Goal: Task Accomplishment & Management: Use online tool/utility

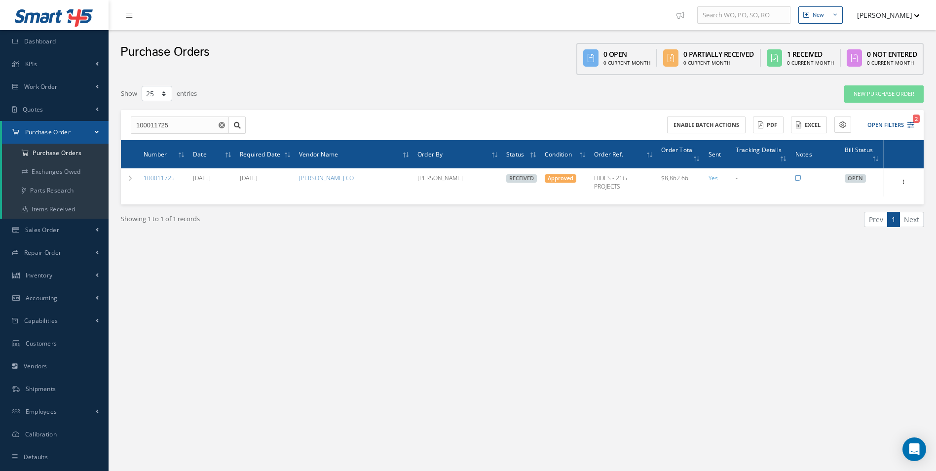
select select "25"
click at [57, 293] on link "Accounting" at bounding box center [54, 298] width 109 height 23
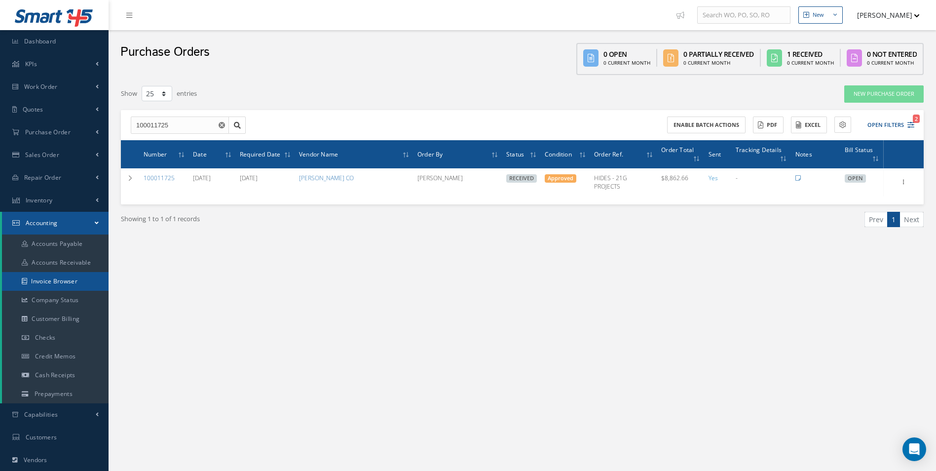
click at [59, 286] on link "Invoice Browser" at bounding box center [55, 281] width 107 height 19
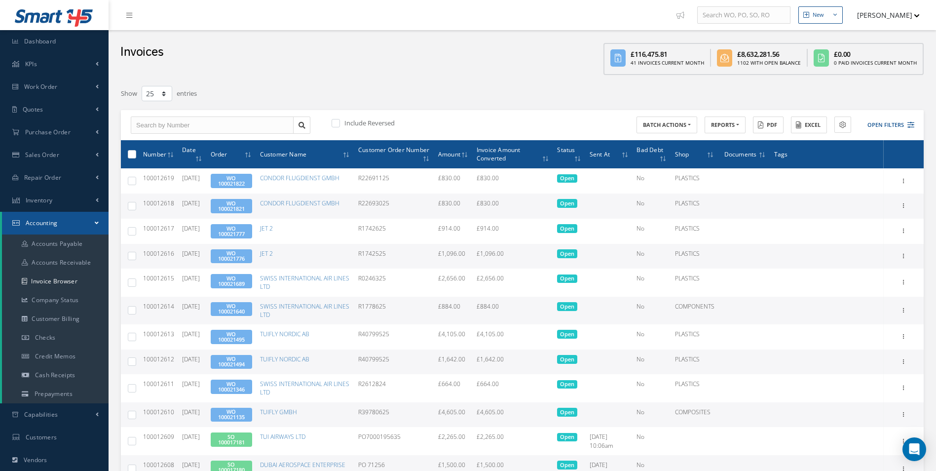
select select "25"
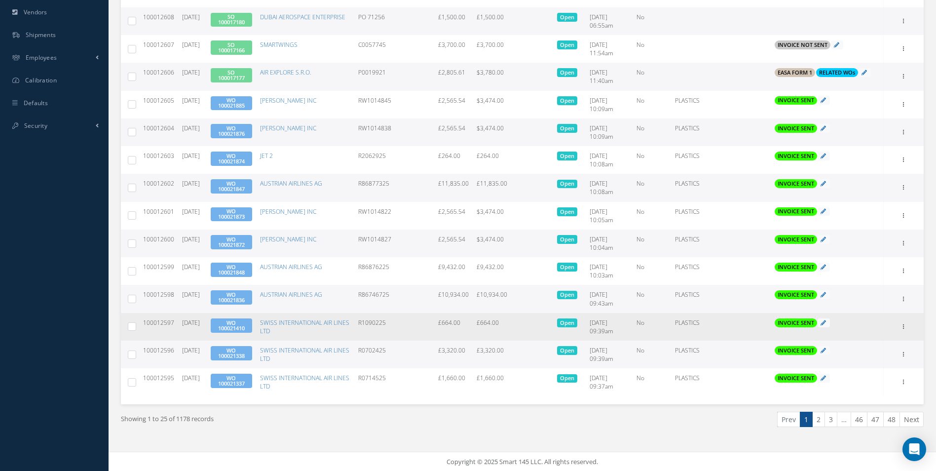
scroll to position [449, 0]
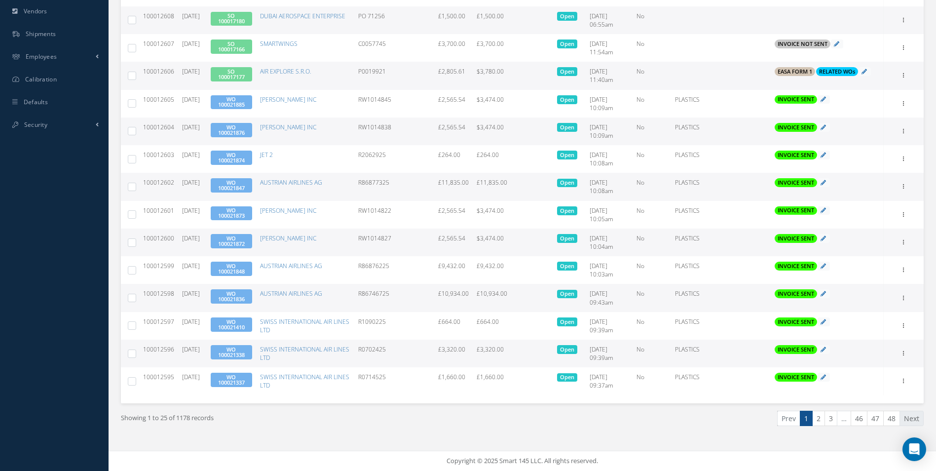
click at [908, 423] on link "Next" at bounding box center [912, 418] width 24 height 15
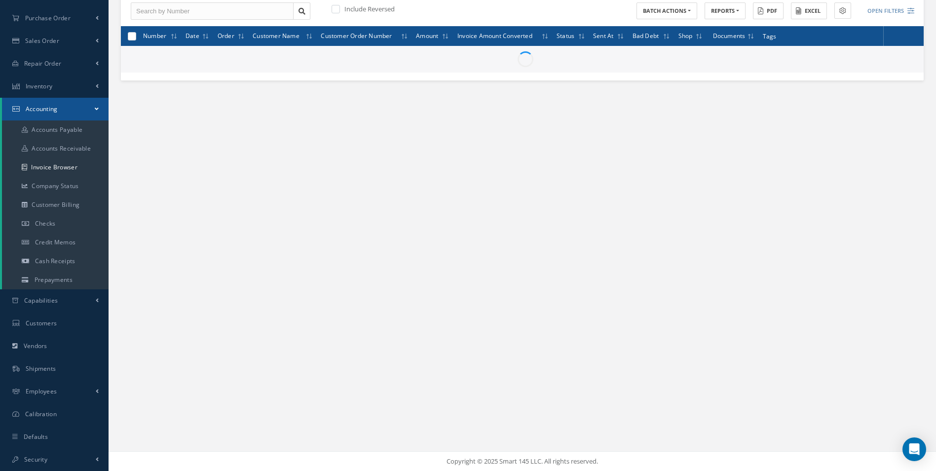
scroll to position [114, 0]
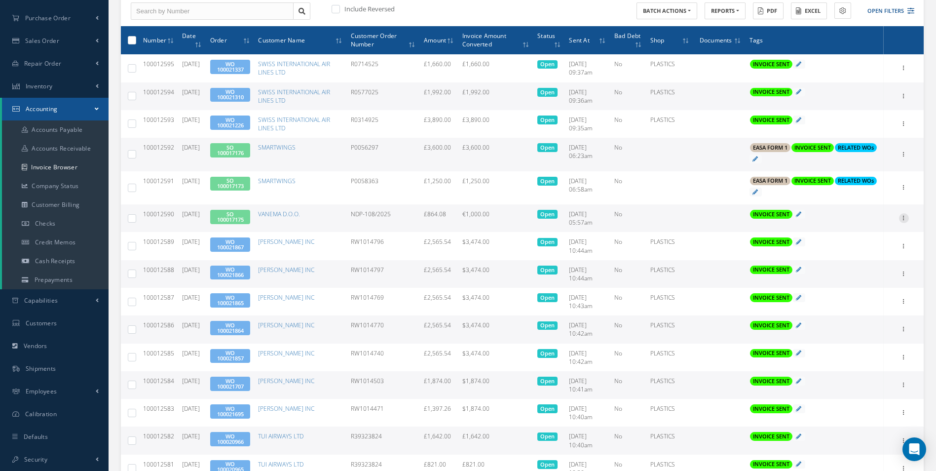
click at [902, 221] on icon at bounding box center [904, 217] width 10 height 8
click at [874, 230] on link "Print" at bounding box center [859, 224] width 78 height 13
click at [235, 218] on link "SO 100017175" at bounding box center [230, 216] width 27 height 13
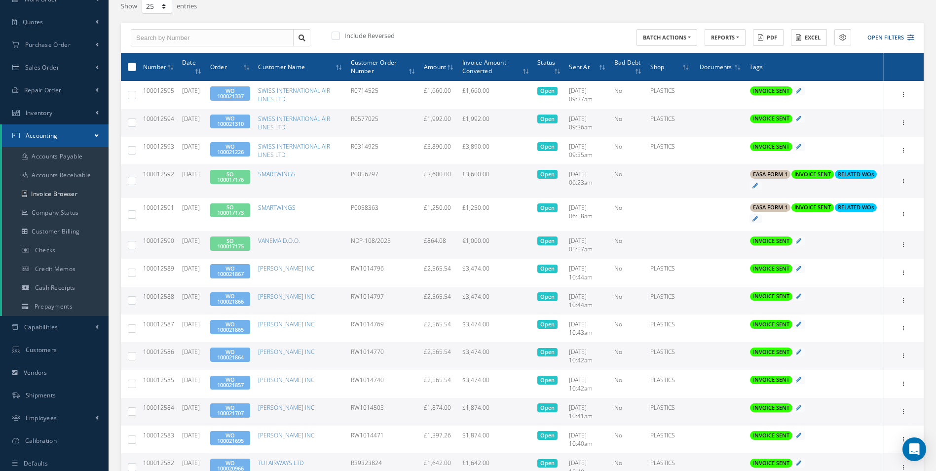
scroll to position [65, 0]
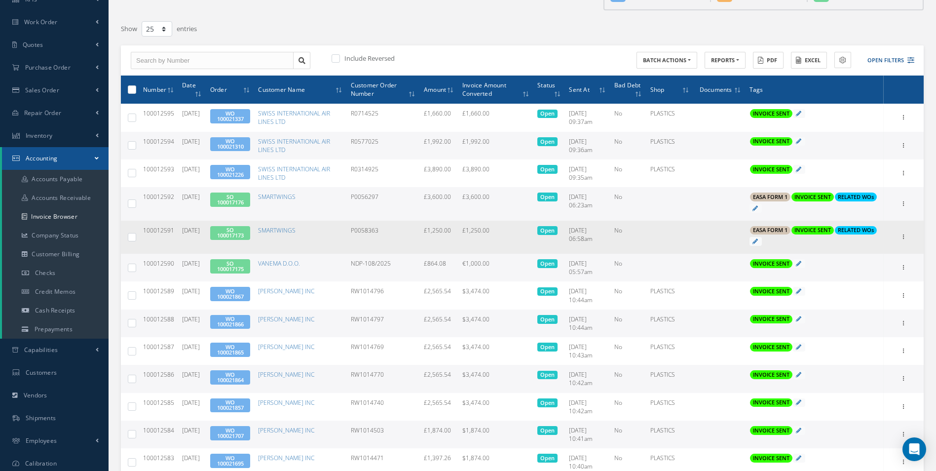
drag, startPoint x: 173, startPoint y: 234, endPoint x: 136, endPoint y: 234, distance: 37.0
click at [136, 234] on tr "100012591 09/05/2025 SO 100017173 SMARTWINGS P0058363 £1,250.00 £1,250.00 Open …" at bounding box center [522, 238] width 803 height 34
copy tr "100012591"
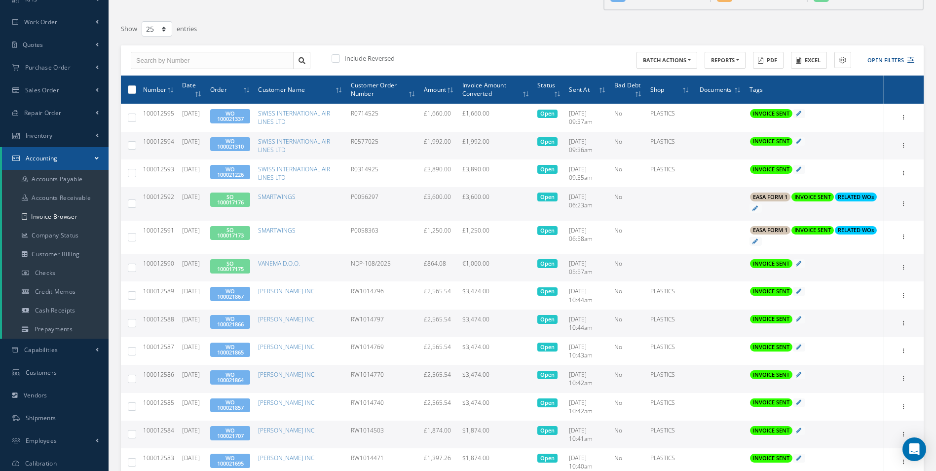
click at [237, 266] on link "SO 100017175" at bounding box center [230, 266] width 27 height 13
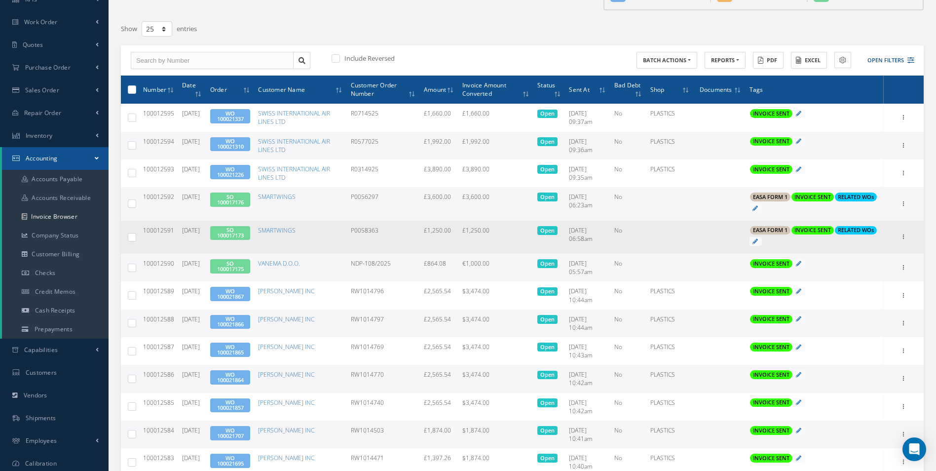
click at [242, 232] on link "SO 100017173" at bounding box center [230, 232] width 27 height 13
click at [905, 235] on icon at bounding box center [904, 236] width 10 height 8
click at [857, 247] on link "Print" at bounding box center [859, 243] width 78 height 13
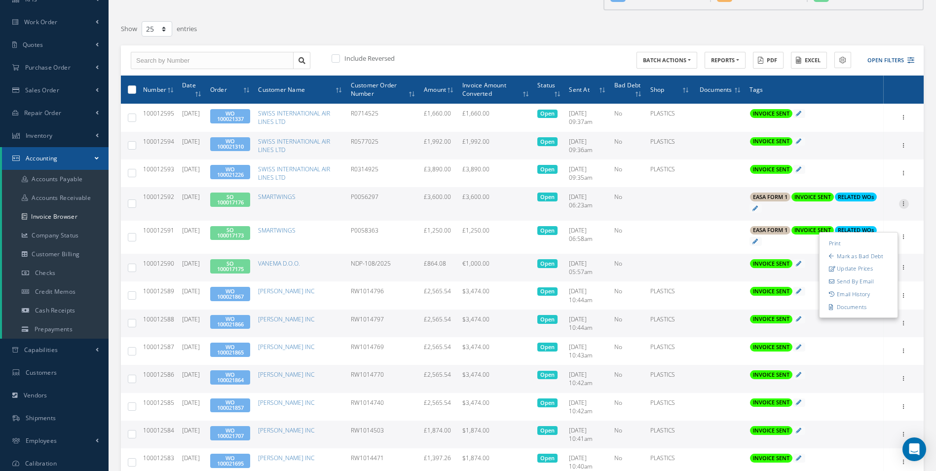
click at [903, 202] on icon at bounding box center [904, 203] width 10 height 8
click at [865, 208] on link "Print" at bounding box center [859, 210] width 78 height 13
click at [242, 198] on link "SO 100017176" at bounding box center [230, 199] width 27 height 13
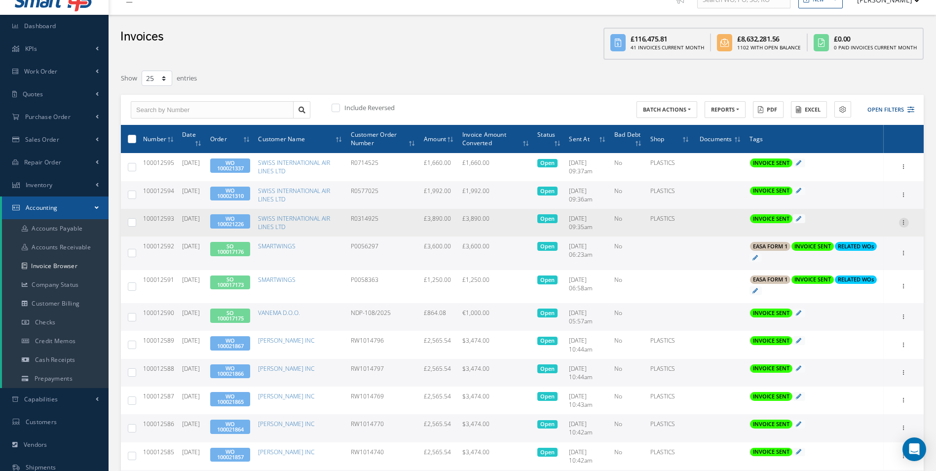
click at [906, 223] on icon at bounding box center [904, 222] width 10 height 8
click at [862, 228] on link "Print" at bounding box center [859, 229] width 78 height 13
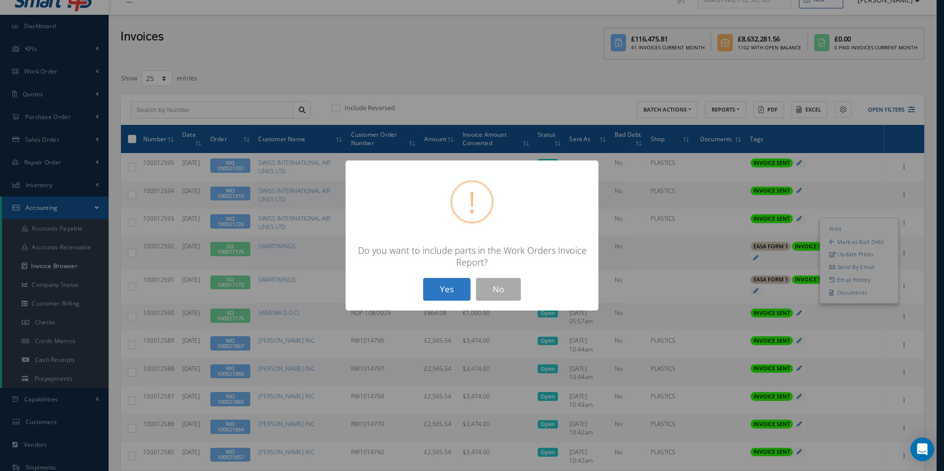
click at [448, 291] on button "Yes" at bounding box center [446, 289] width 47 height 23
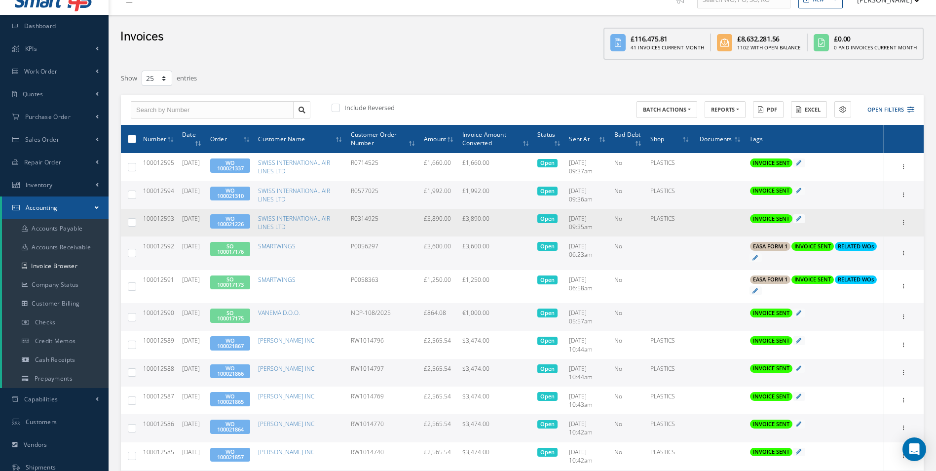
click at [239, 220] on link "WO 100021226" at bounding box center [230, 221] width 27 height 13
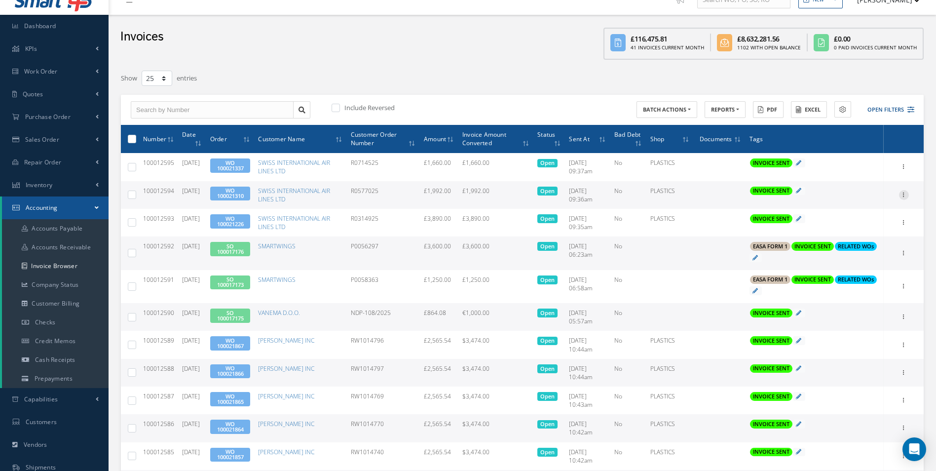
click at [907, 195] on icon at bounding box center [904, 194] width 10 height 8
click at [874, 203] on link "Print" at bounding box center [859, 201] width 78 height 13
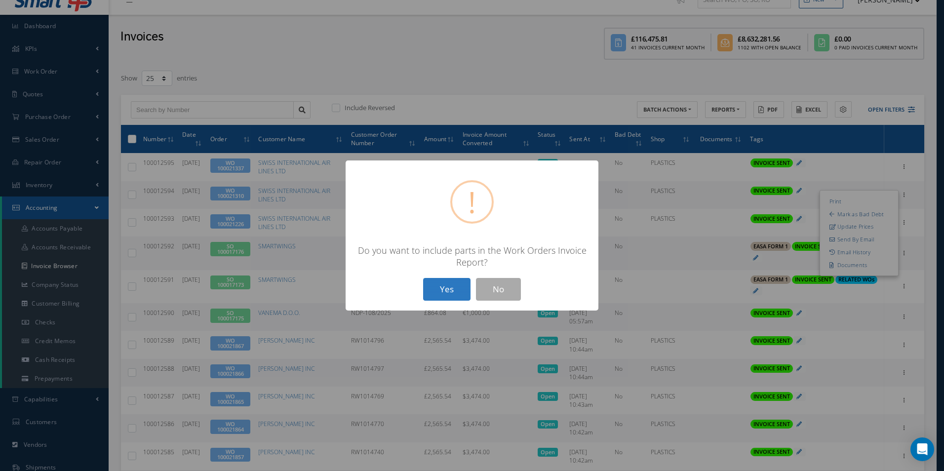
click at [442, 290] on button "Yes" at bounding box center [446, 289] width 47 height 23
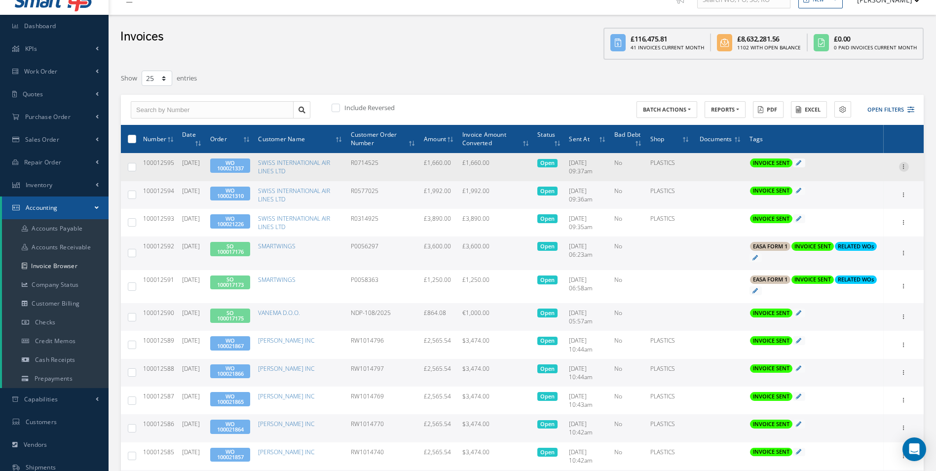
click at [903, 170] on icon at bounding box center [904, 166] width 10 height 8
click at [867, 175] on link "Print" at bounding box center [859, 173] width 78 height 13
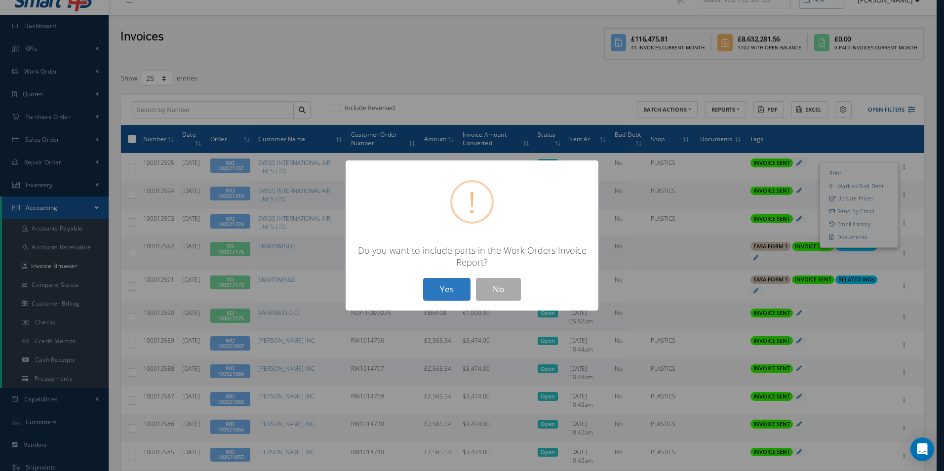
click at [447, 287] on button "Yes" at bounding box center [446, 289] width 47 height 23
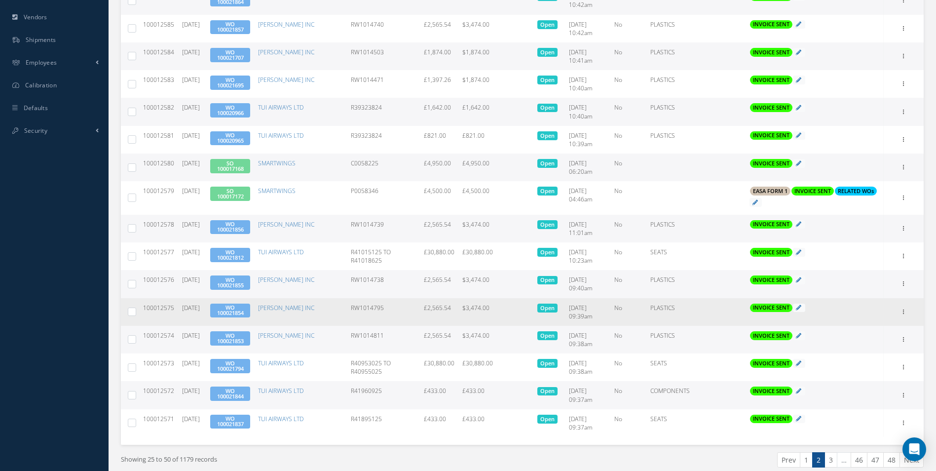
scroll to position [486, 0]
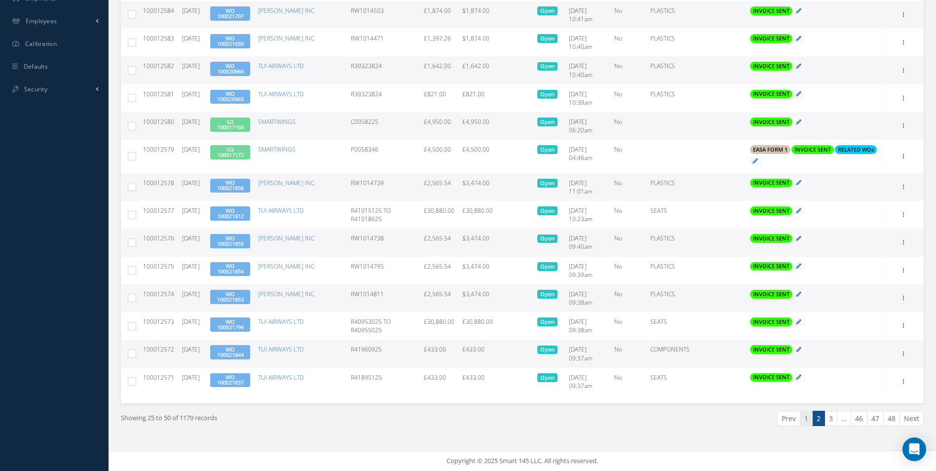
click at [808, 419] on link "1" at bounding box center [806, 418] width 13 height 15
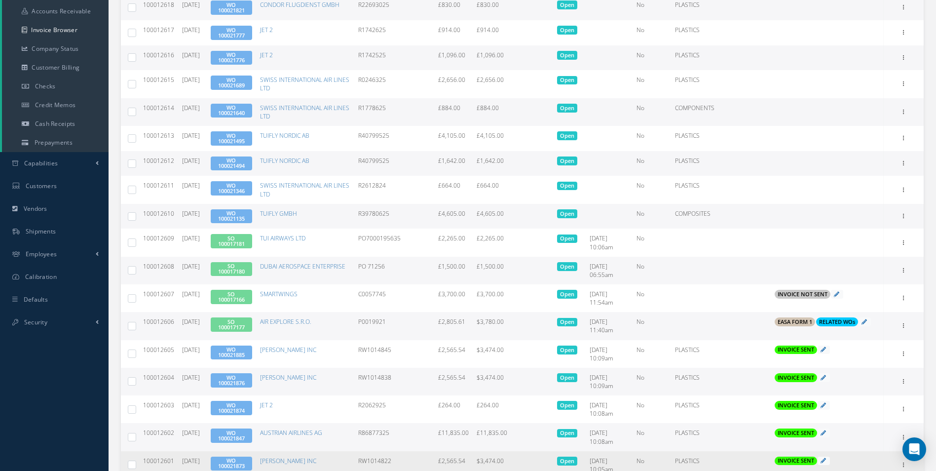
scroll to position [446, 0]
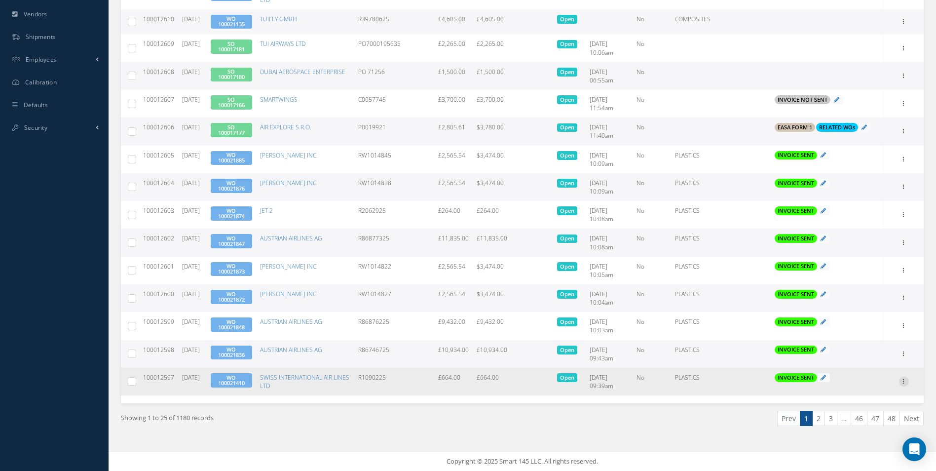
click at [902, 382] on icon at bounding box center [904, 381] width 10 height 8
click at [853, 387] on link "Print" at bounding box center [859, 388] width 78 height 13
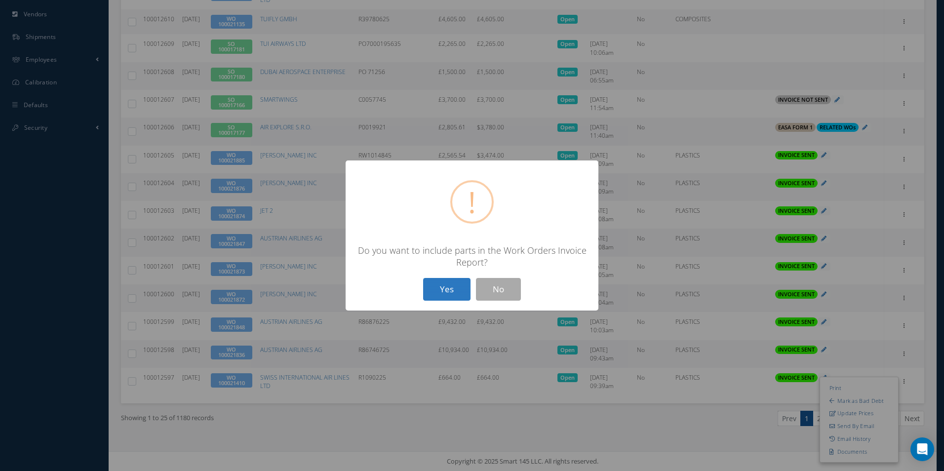
click at [452, 280] on button "Yes" at bounding box center [446, 289] width 47 height 23
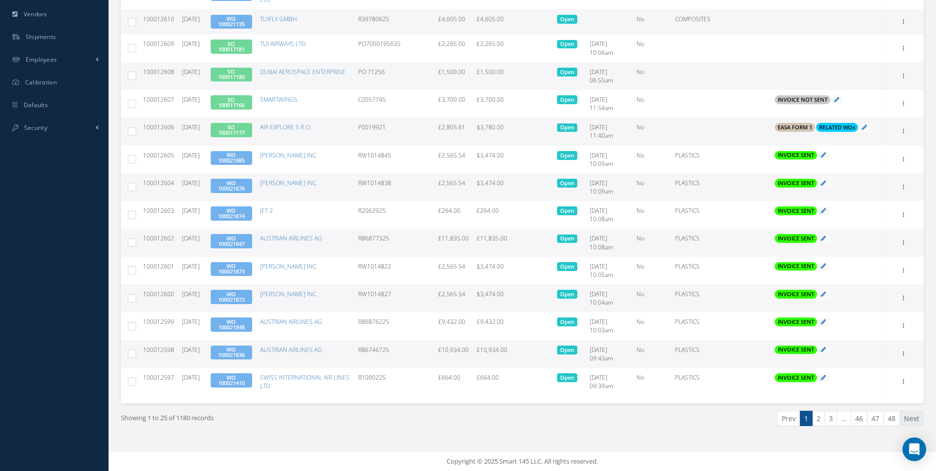
click at [912, 420] on link "Next" at bounding box center [912, 418] width 24 height 15
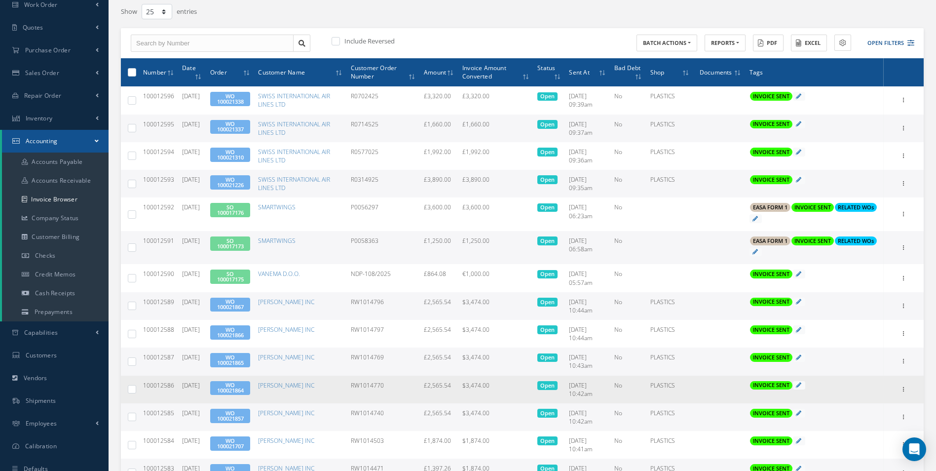
scroll to position [65, 0]
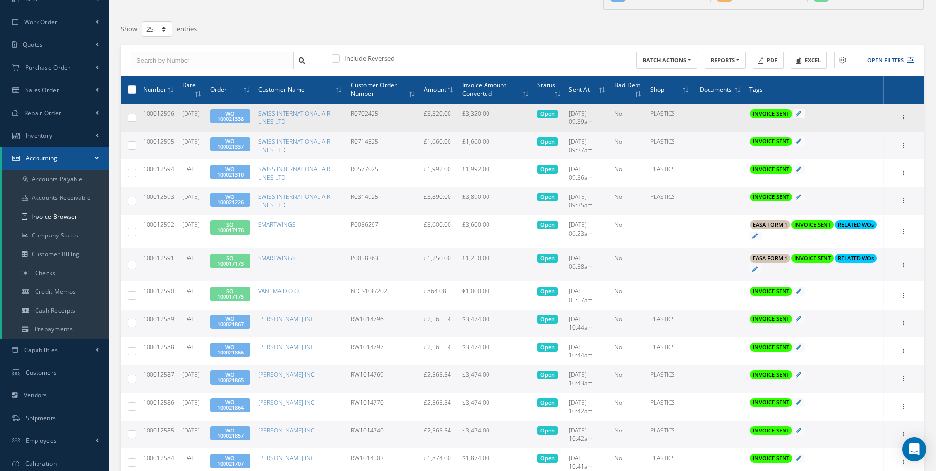
click at [910, 119] on div "Print Mark as Bad Debt Update Prices Send By Email Email History Documents" at bounding box center [904, 118] width 12 height 12
click at [901, 119] on icon at bounding box center [904, 117] width 10 height 8
click at [865, 125] on link "Print" at bounding box center [859, 123] width 78 height 13
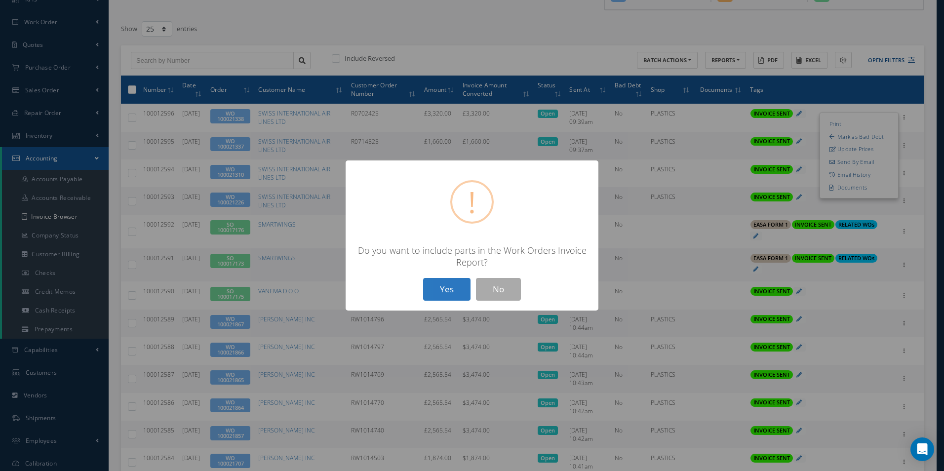
click at [444, 292] on button "Yes" at bounding box center [446, 289] width 47 height 23
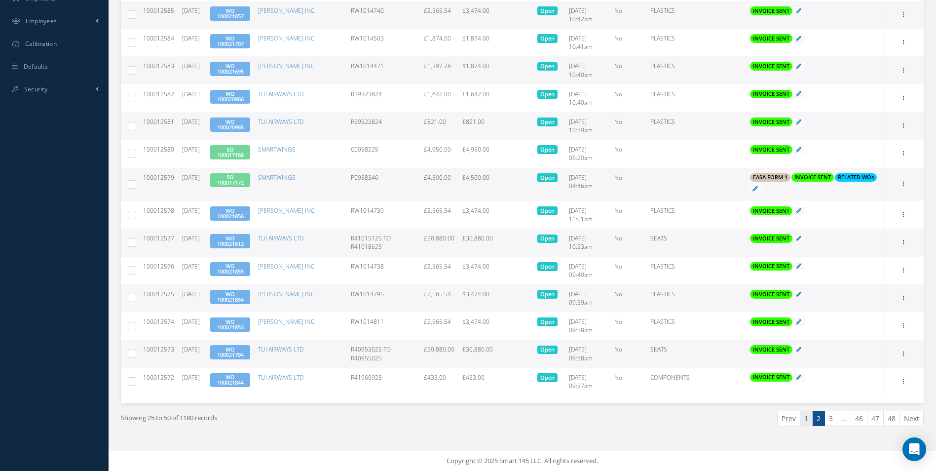
click at [809, 419] on link "1" at bounding box center [806, 418] width 13 height 15
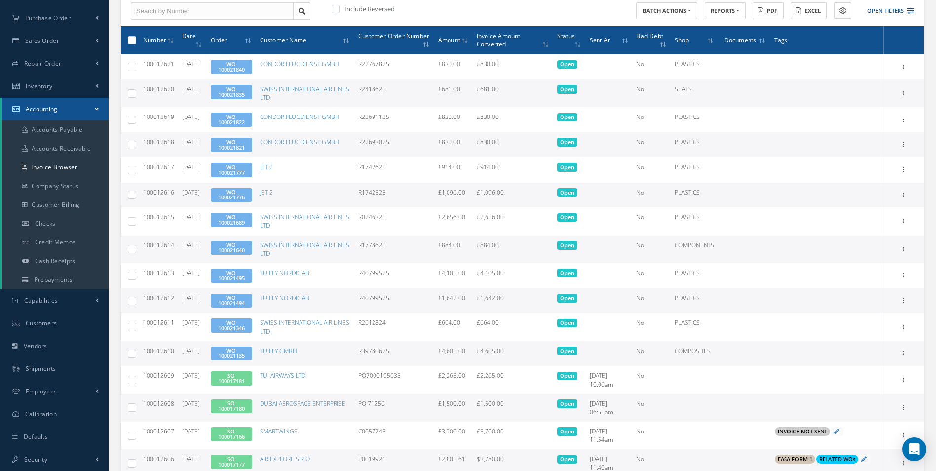
scroll to position [446, 0]
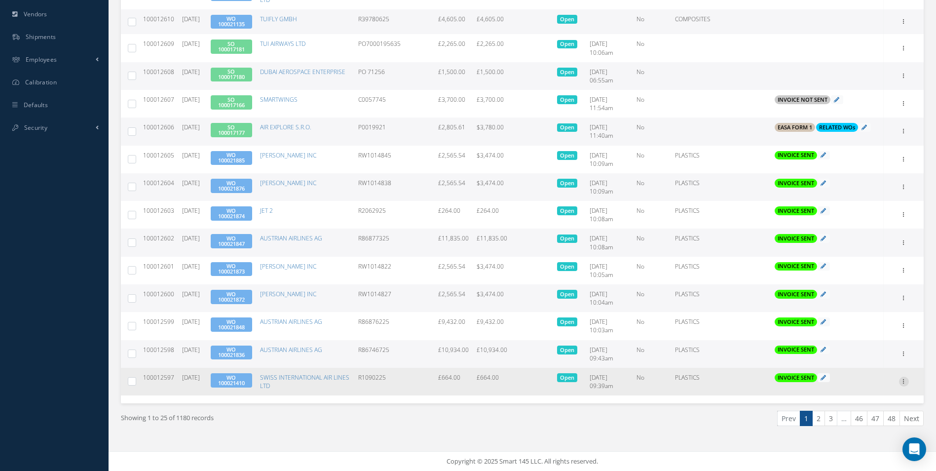
click at [906, 382] on icon at bounding box center [904, 381] width 10 height 8
click at [844, 386] on link "Print" at bounding box center [859, 388] width 78 height 13
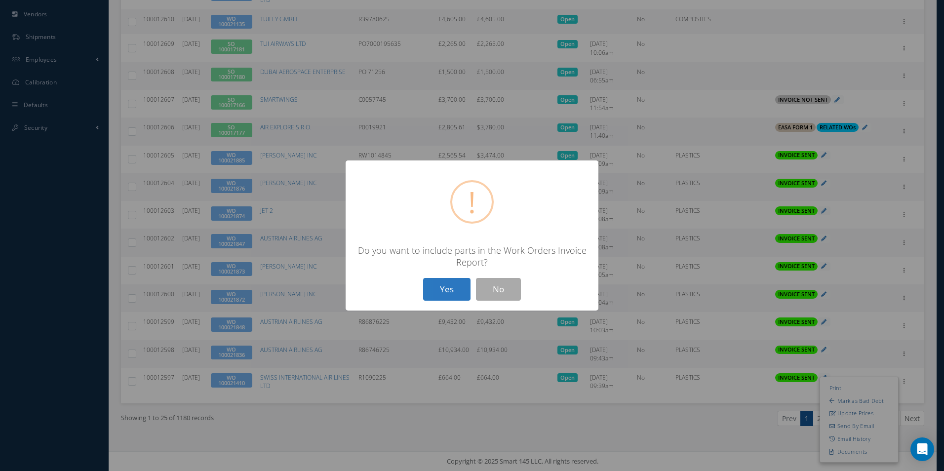
click at [451, 291] on button "Yes" at bounding box center [446, 289] width 47 height 23
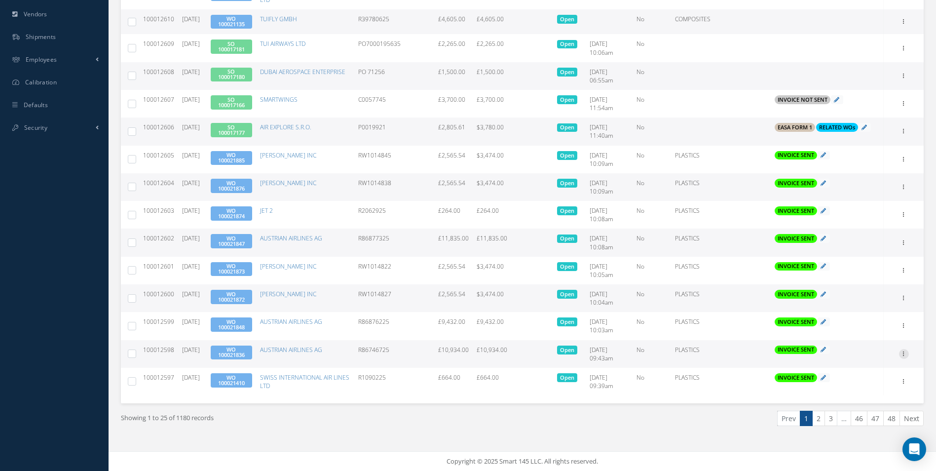
click at [909, 354] on icon at bounding box center [904, 353] width 10 height 8
click at [853, 361] on link "Print" at bounding box center [859, 360] width 78 height 13
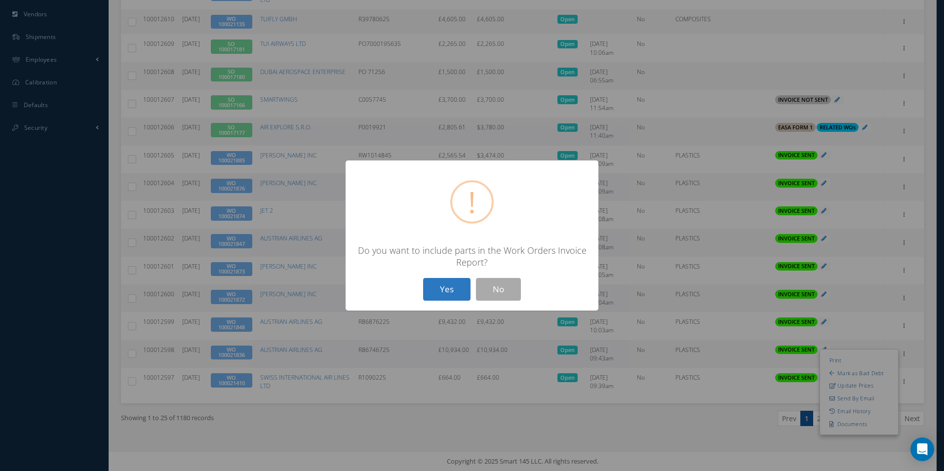
click at [447, 287] on button "Yes" at bounding box center [446, 289] width 47 height 23
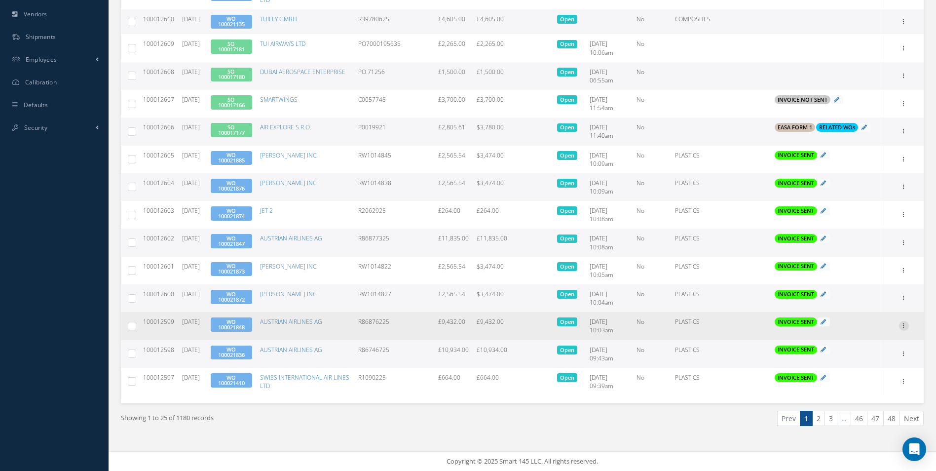
click at [903, 325] on icon at bounding box center [904, 325] width 10 height 8
click at [858, 331] on link "Print" at bounding box center [859, 332] width 78 height 13
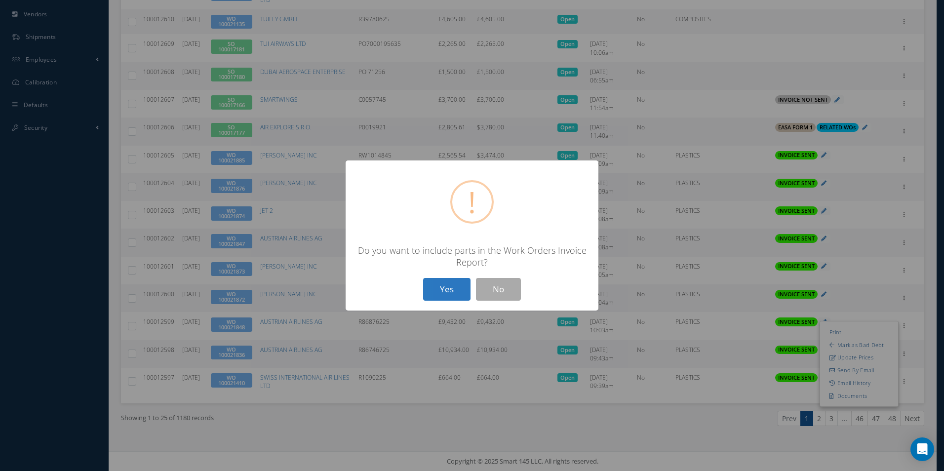
click at [442, 284] on button "Yes" at bounding box center [446, 289] width 47 height 23
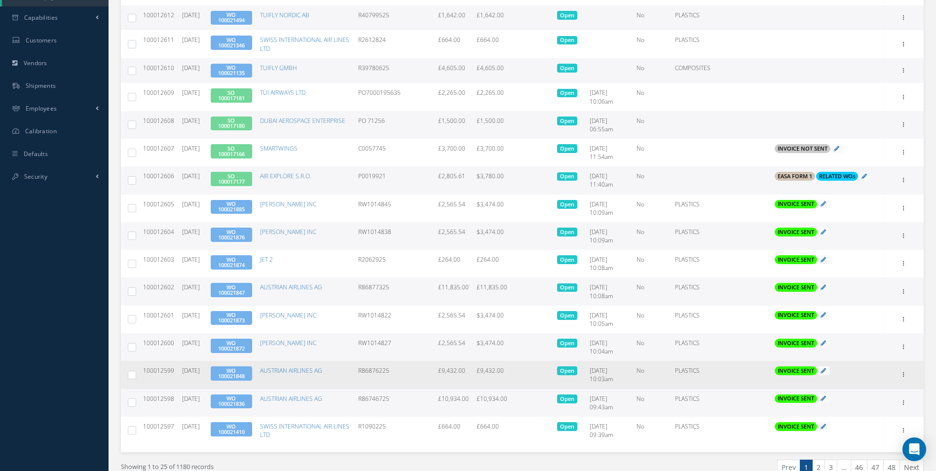
scroll to position [396, 0]
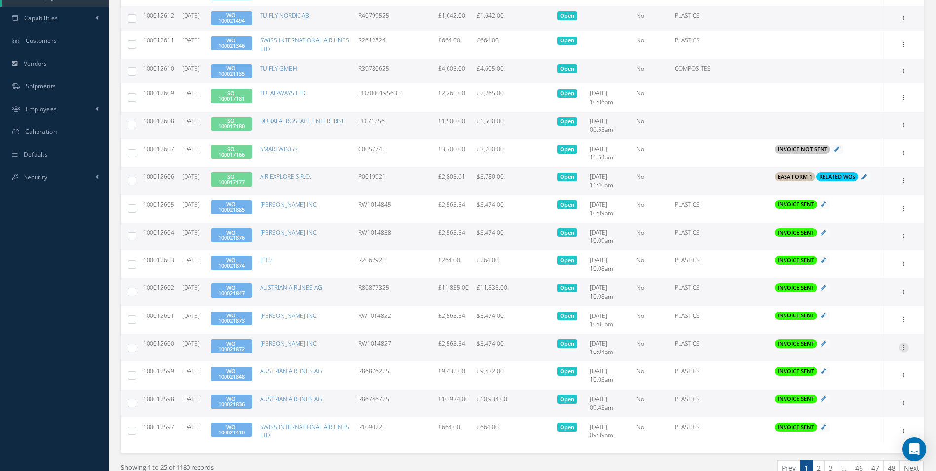
click at [902, 345] on icon at bounding box center [904, 347] width 10 height 8
click at [837, 355] on link "Print" at bounding box center [859, 353] width 78 height 13
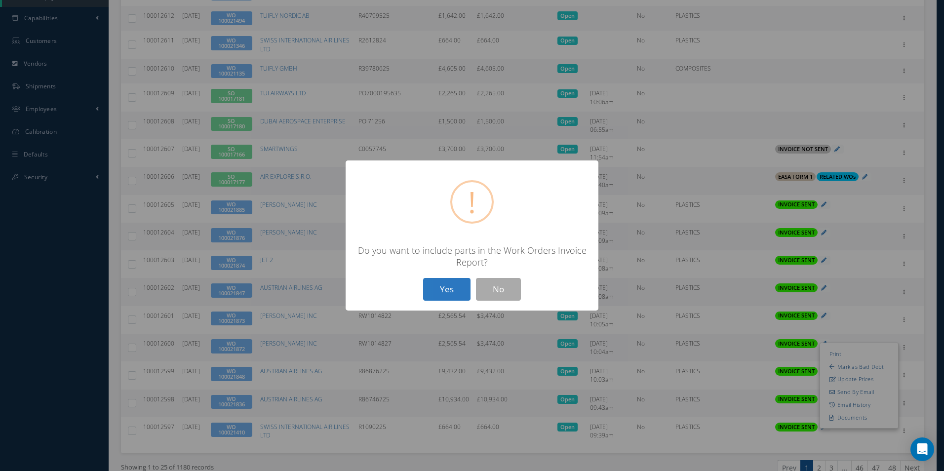
click at [433, 294] on button "Yes" at bounding box center [446, 289] width 47 height 23
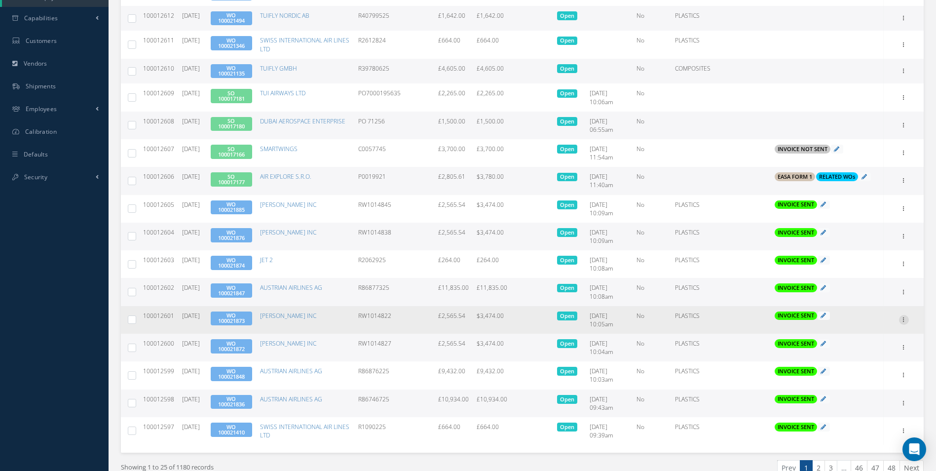
click at [905, 322] on icon at bounding box center [904, 319] width 10 height 8
click at [857, 327] on link "Print" at bounding box center [859, 326] width 78 height 13
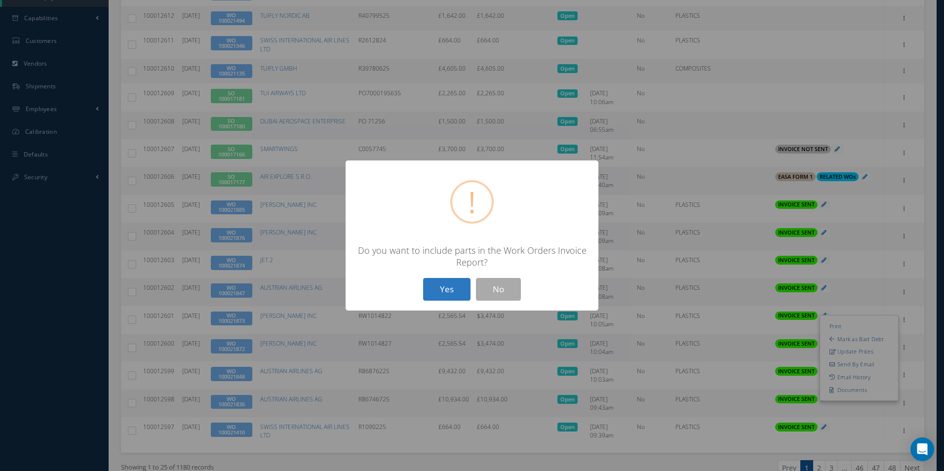
click at [439, 294] on button "Yes" at bounding box center [446, 289] width 47 height 23
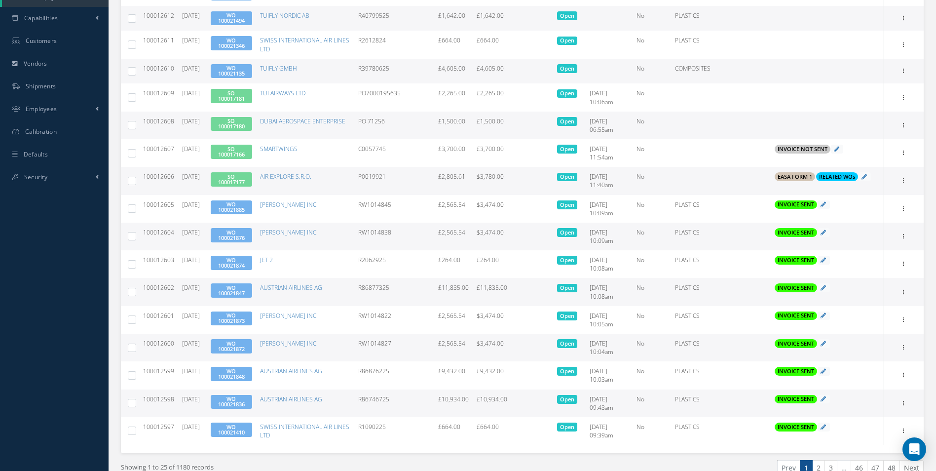
click at [917, 288] on td "Print Mark as Bad Debt Update Prices Send By Email Email History Documents" at bounding box center [904, 292] width 40 height 28
click at [907, 294] on icon at bounding box center [904, 291] width 10 height 8
click at [872, 298] on link "Print" at bounding box center [859, 298] width 78 height 13
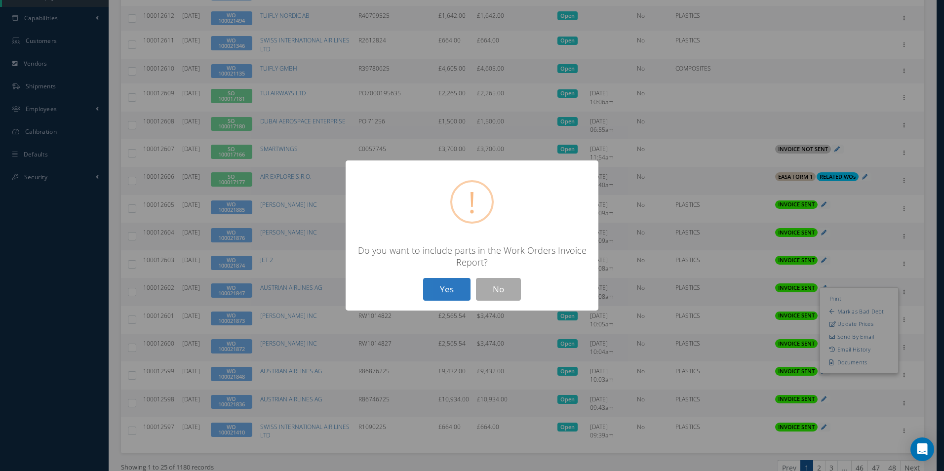
click at [453, 290] on button "Yes" at bounding box center [446, 289] width 47 height 23
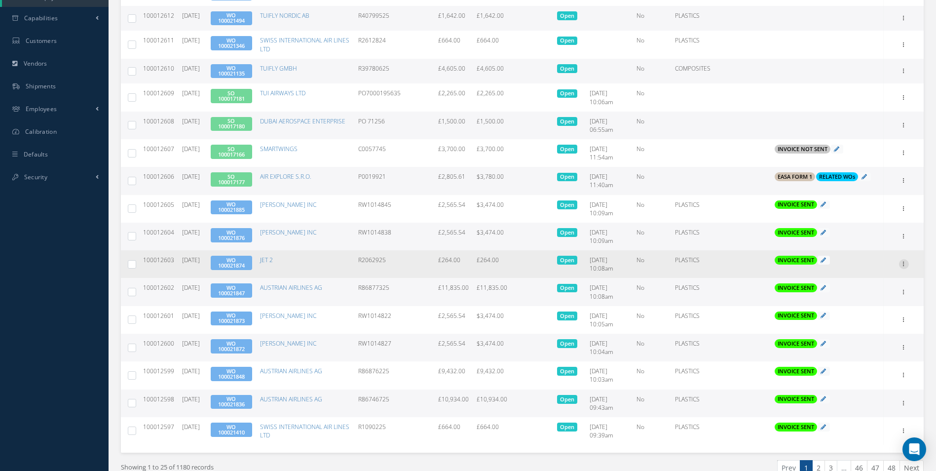
click at [904, 264] on icon at bounding box center [904, 263] width 10 height 8
click at [860, 266] on link "Print" at bounding box center [859, 270] width 78 height 13
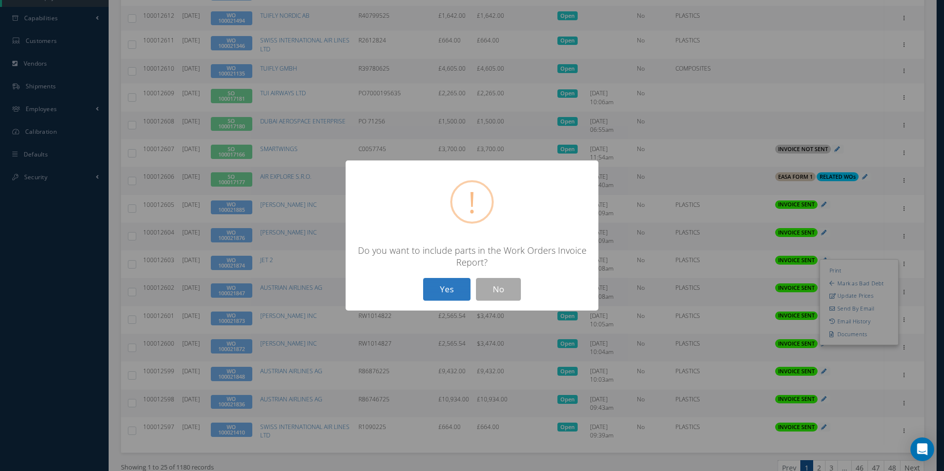
click at [440, 290] on button "Yes" at bounding box center [446, 289] width 47 height 23
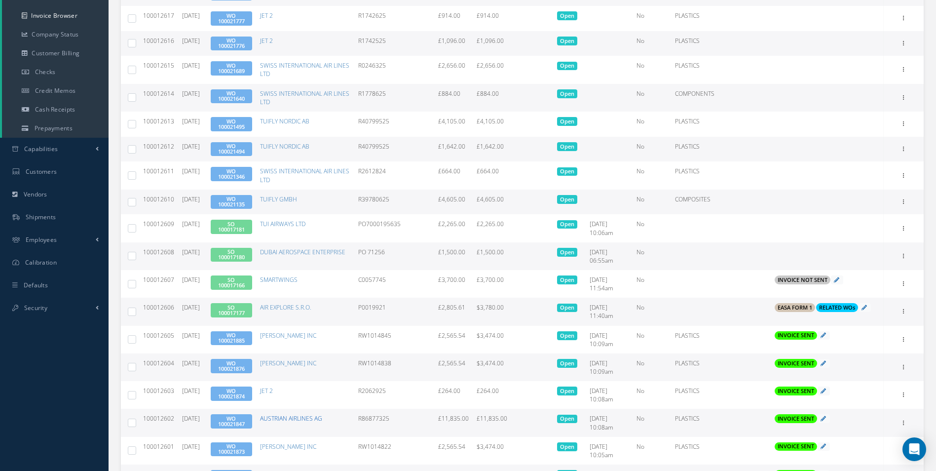
scroll to position [248, 0]
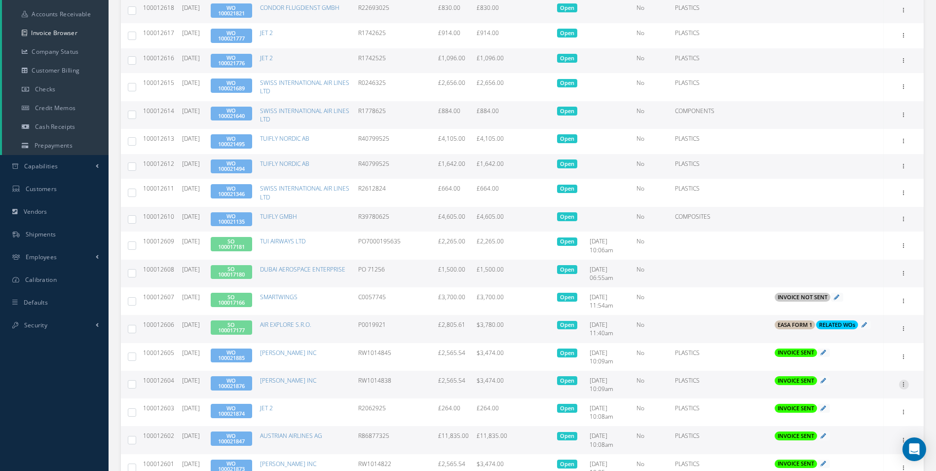
click at [906, 382] on icon at bounding box center [904, 384] width 10 height 8
click at [862, 387] on link "Print" at bounding box center [859, 391] width 78 height 13
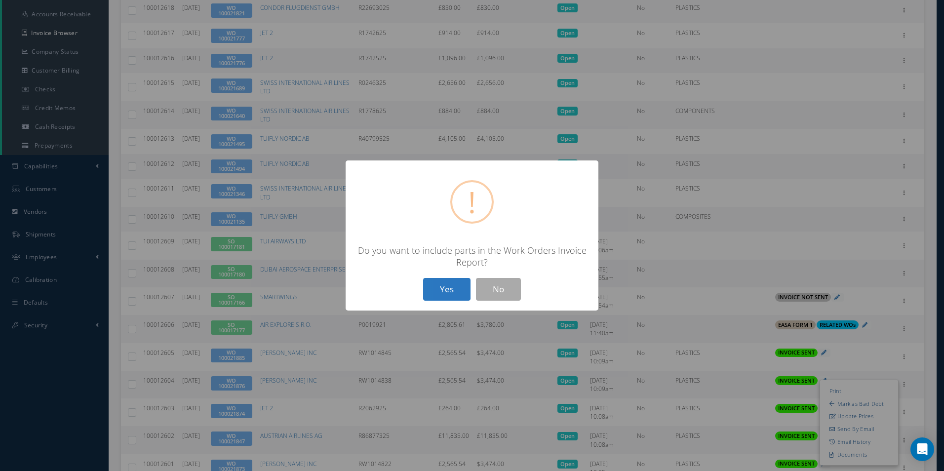
click at [460, 289] on button "Yes" at bounding box center [446, 289] width 47 height 23
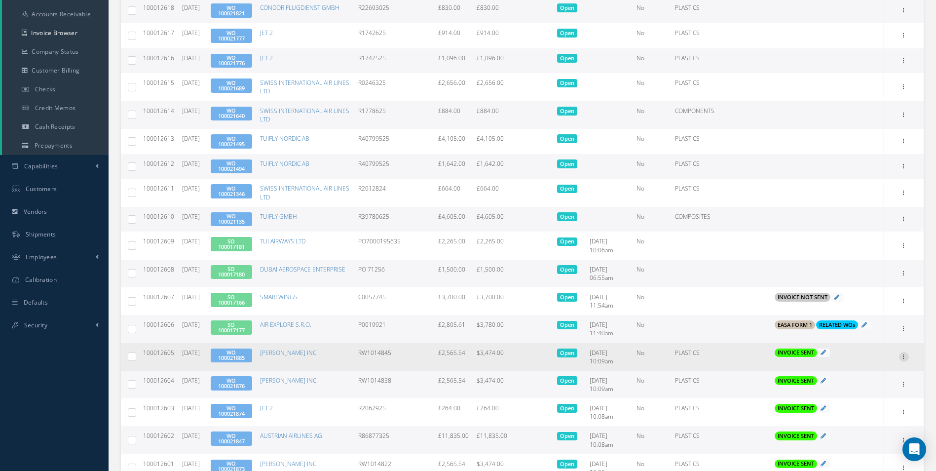
click at [904, 355] on icon at bounding box center [904, 356] width 10 height 8
click at [862, 359] on link "Print" at bounding box center [859, 363] width 78 height 13
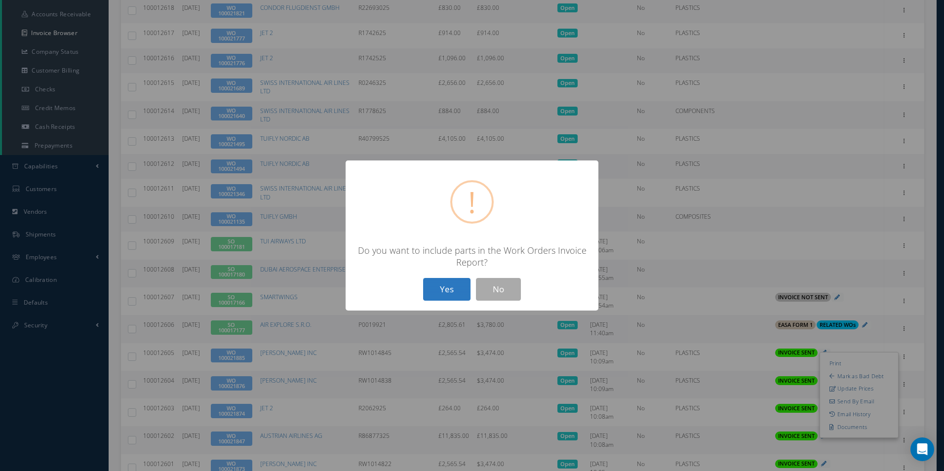
click at [459, 289] on button "Yes" at bounding box center [446, 289] width 47 height 23
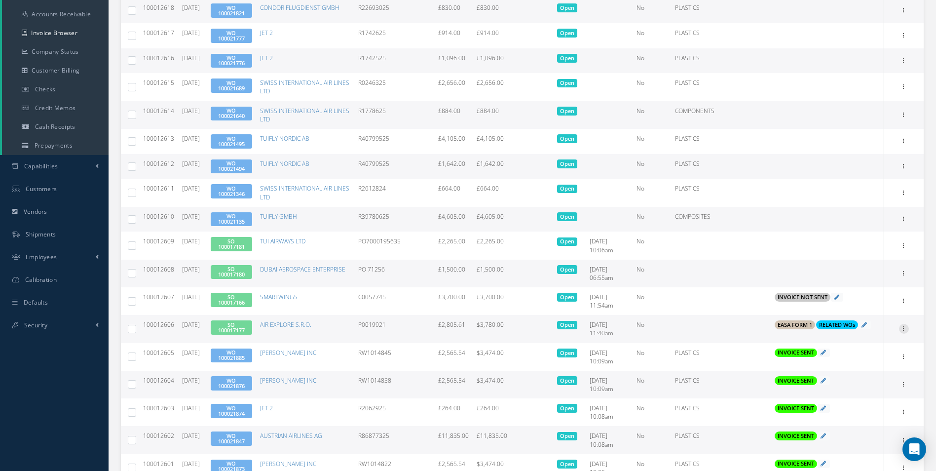
click at [903, 329] on icon at bounding box center [904, 328] width 10 height 8
click at [867, 336] on link "Print" at bounding box center [859, 335] width 78 height 13
click at [245, 328] on link "SO 100017177" at bounding box center [231, 327] width 27 height 13
click at [903, 327] on icon at bounding box center [904, 328] width 10 height 8
click at [868, 329] on link "Print" at bounding box center [859, 335] width 78 height 13
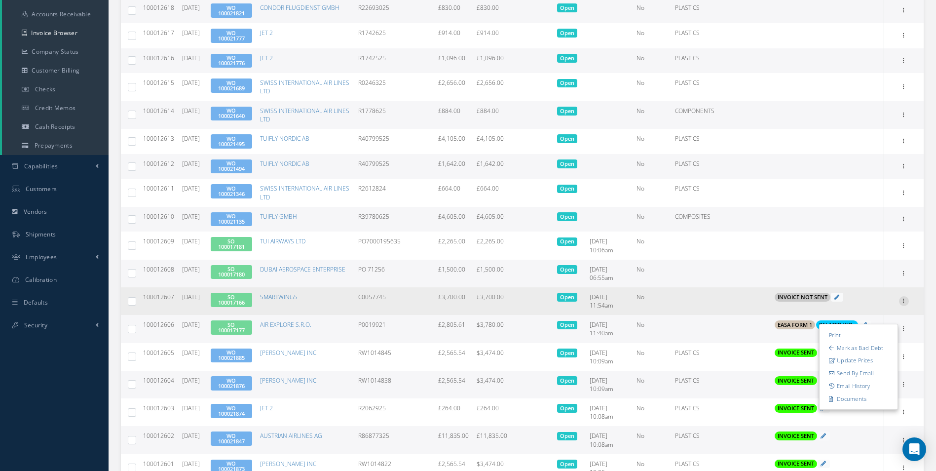
click at [903, 301] on icon at bounding box center [904, 300] width 10 height 8
click at [844, 308] on link "Print" at bounding box center [859, 307] width 78 height 13
click at [245, 300] on link "SO 100017166" at bounding box center [231, 299] width 27 height 13
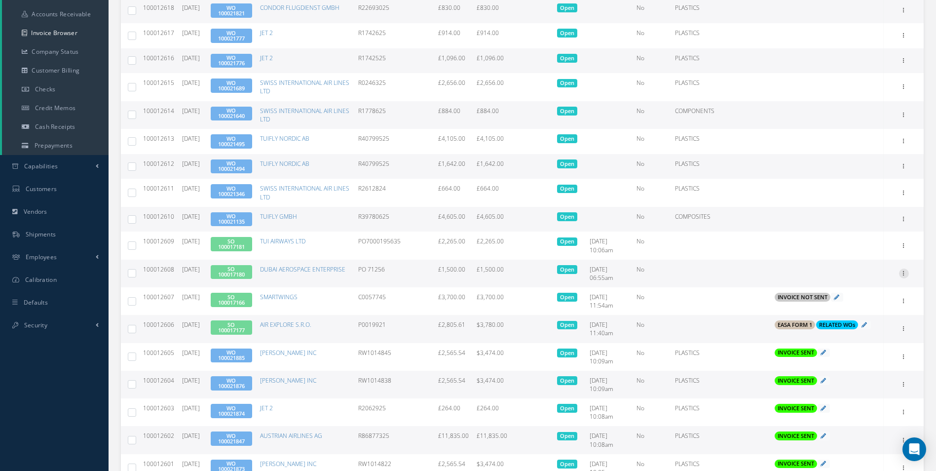
click at [903, 275] on icon at bounding box center [904, 273] width 10 height 8
click at [869, 280] on link "Print" at bounding box center [859, 279] width 78 height 13
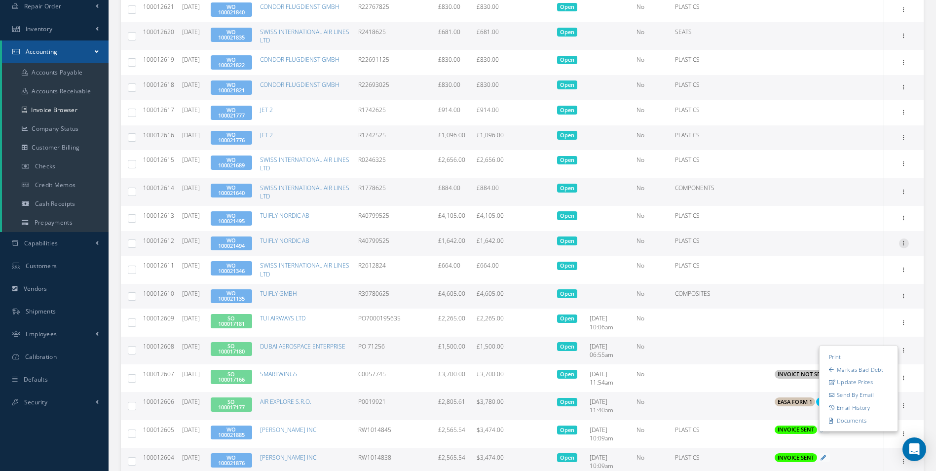
scroll to position [150, 0]
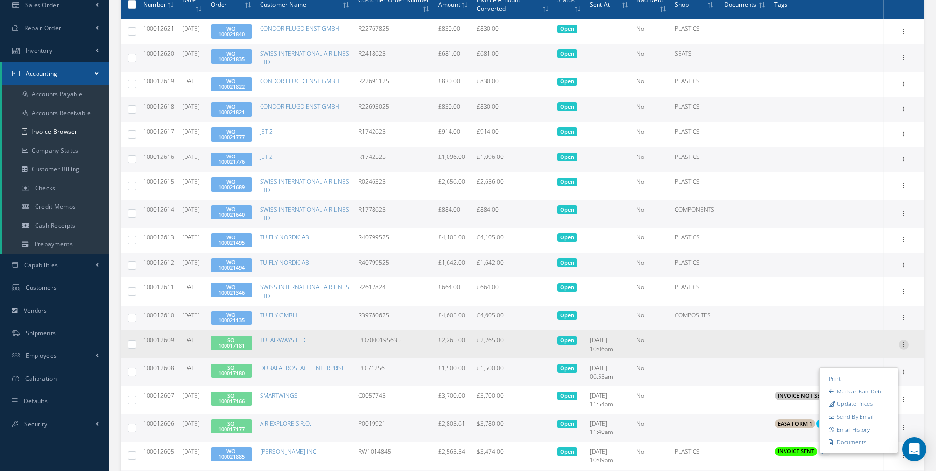
click at [906, 343] on icon at bounding box center [904, 344] width 10 height 8
click at [856, 345] on link "Print" at bounding box center [859, 351] width 78 height 13
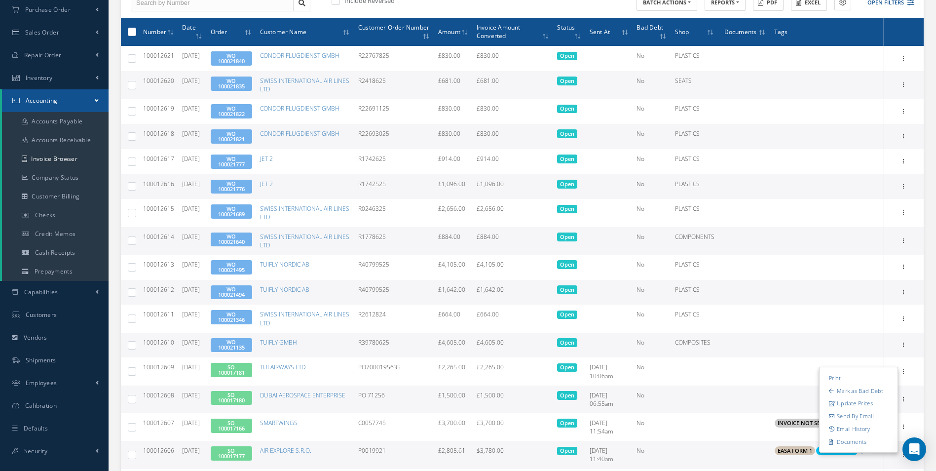
scroll to position [100, 0]
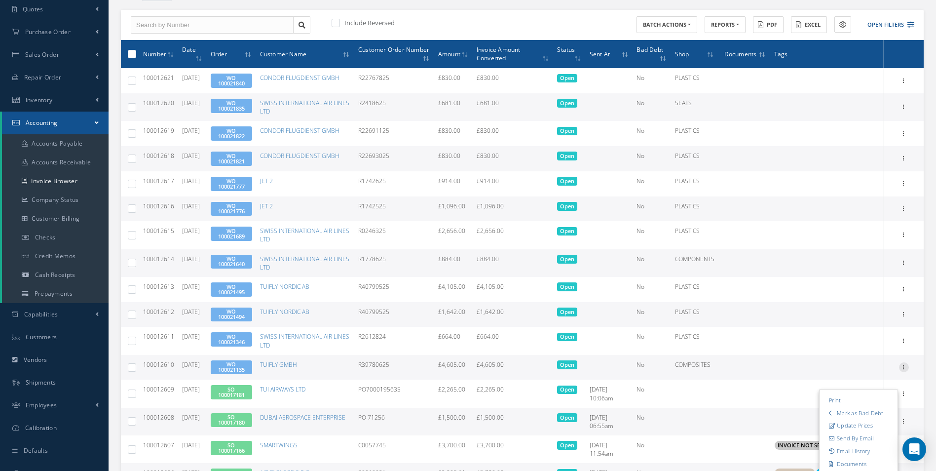
click at [905, 369] on icon at bounding box center [904, 366] width 10 height 8
click at [859, 373] on link "Print" at bounding box center [859, 373] width 78 height 13
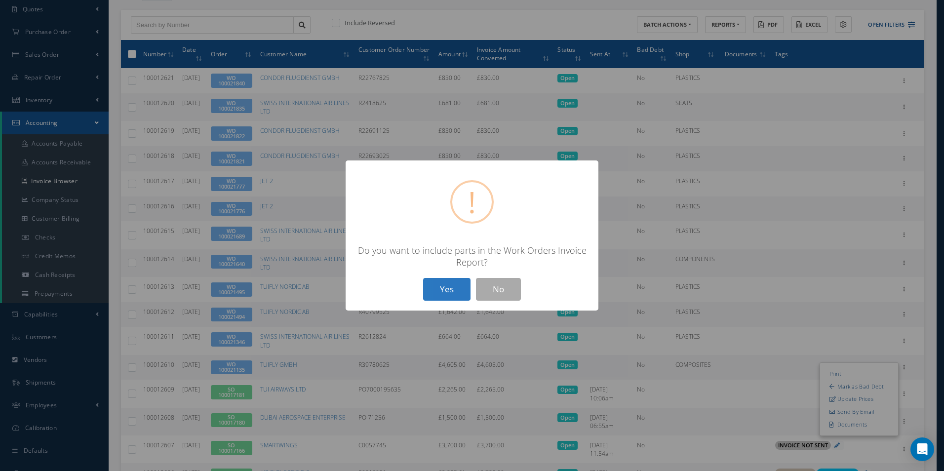
click at [441, 289] on button "Yes" at bounding box center [446, 289] width 47 height 23
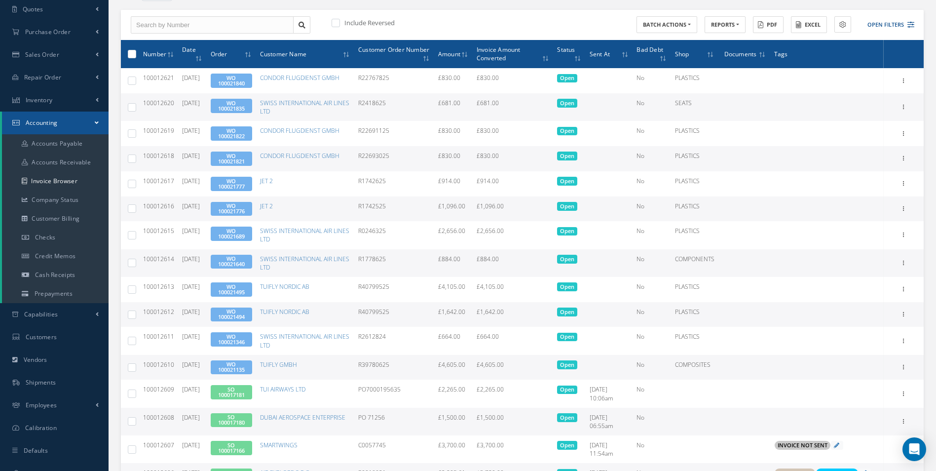
click at [244, 363] on link "WO 100021135" at bounding box center [231, 366] width 27 height 13
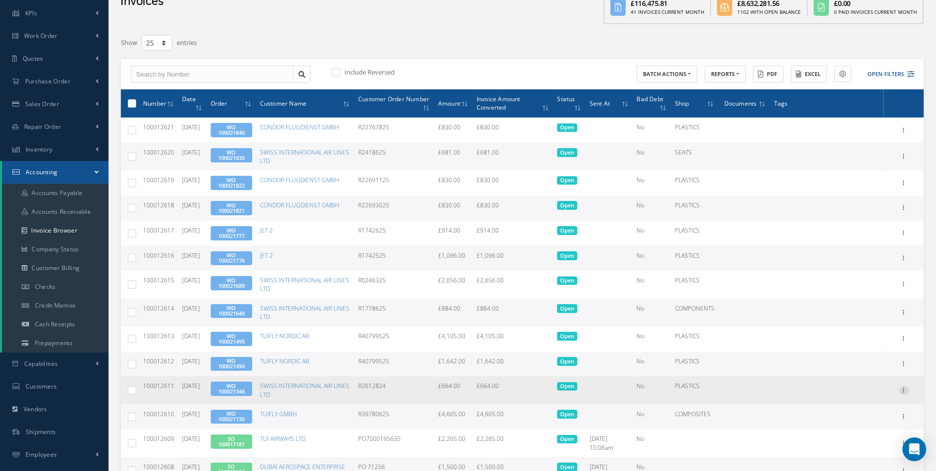
click at [903, 390] on icon at bounding box center [904, 390] width 10 height 8
click at [862, 391] on link "Print" at bounding box center [859, 396] width 78 height 13
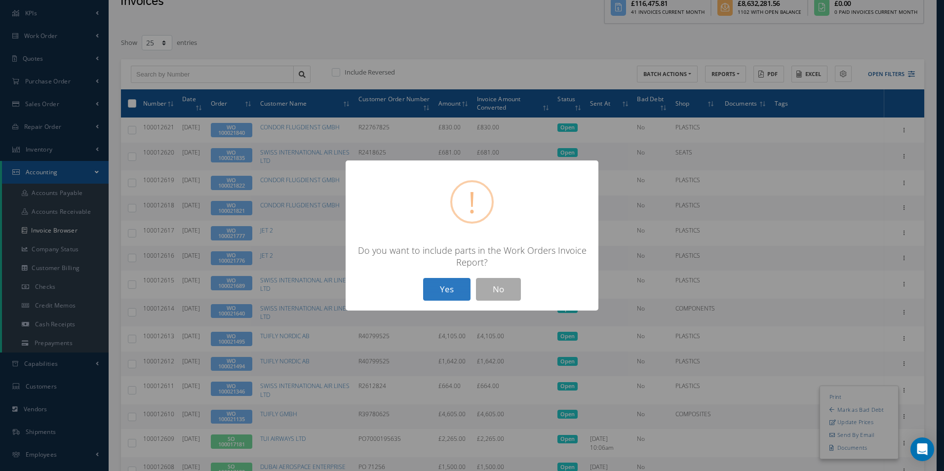
click at [445, 286] on button "Yes" at bounding box center [446, 289] width 47 height 23
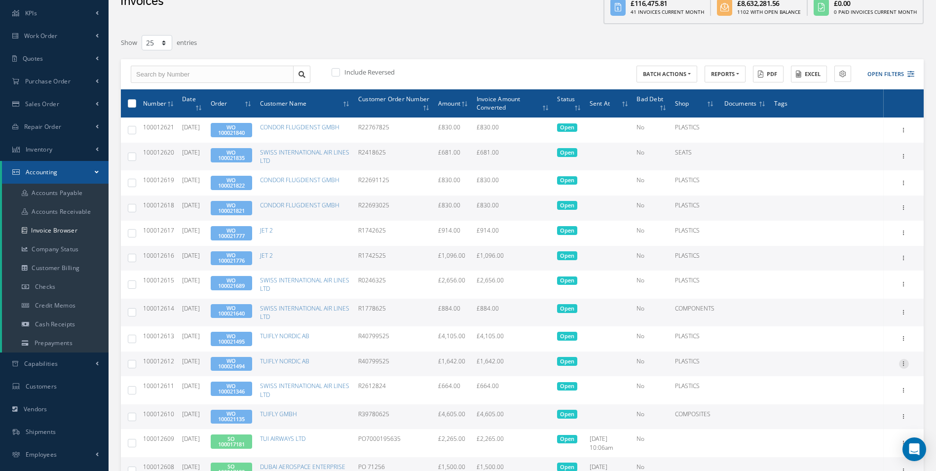
click at [904, 365] on icon at bounding box center [904, 363] width 10 height 8
click at [863, 371] on link "Print" at bounding box center [859, 370] width 78 height 13
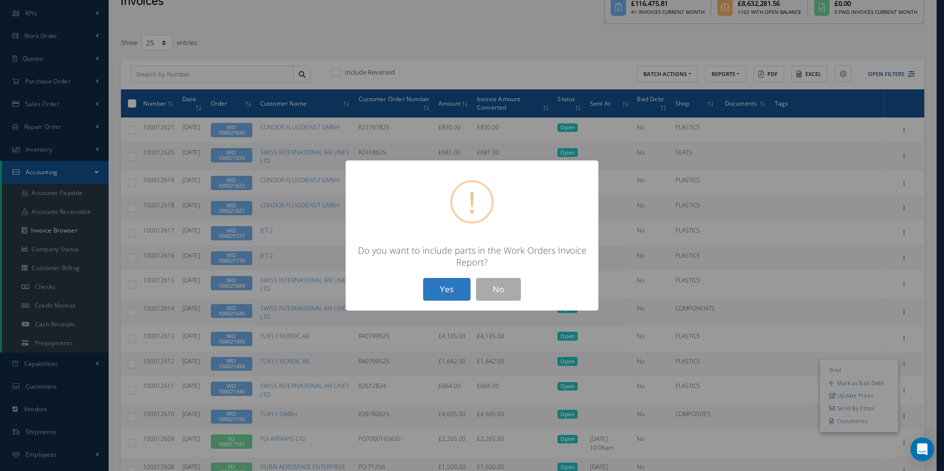
click at [452, 282] on button "Yes" at bounding box center [446, 289] width 47 height 23
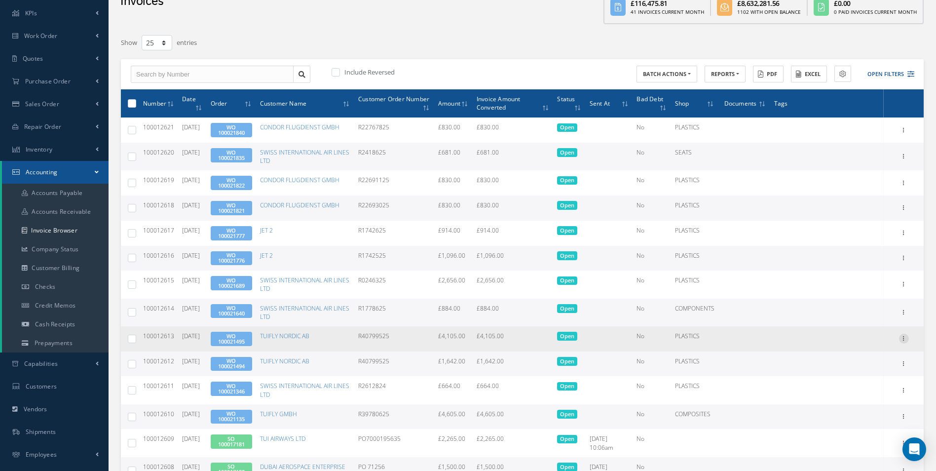
click at [902, 342] on icon at bounding box center [904, 338] width 10 height 8
click at [855, 345] on link "Print" at bounding box center [859, 345] width 78 height 13
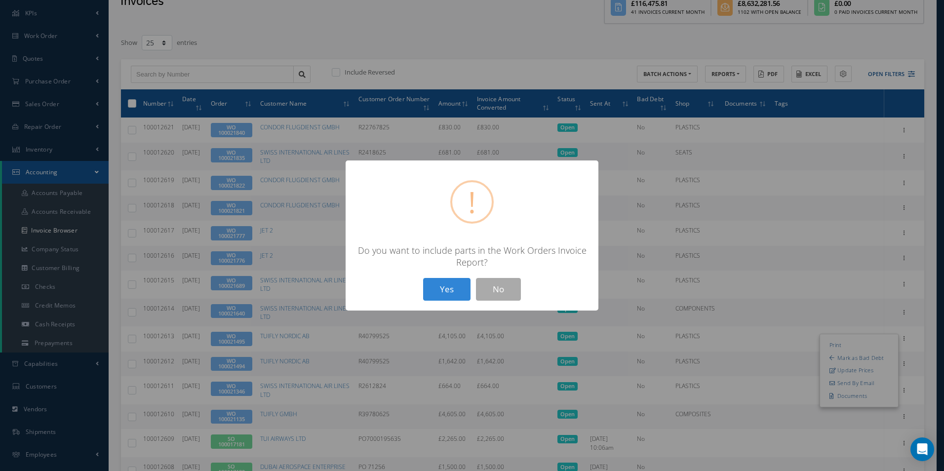
click at [421, 278] on div "Yes No" at bounding box center [472, 289] width 103 height 23
click at [435, 289] on button "Yes" at bounding box center [446, 289] width 47 height 23
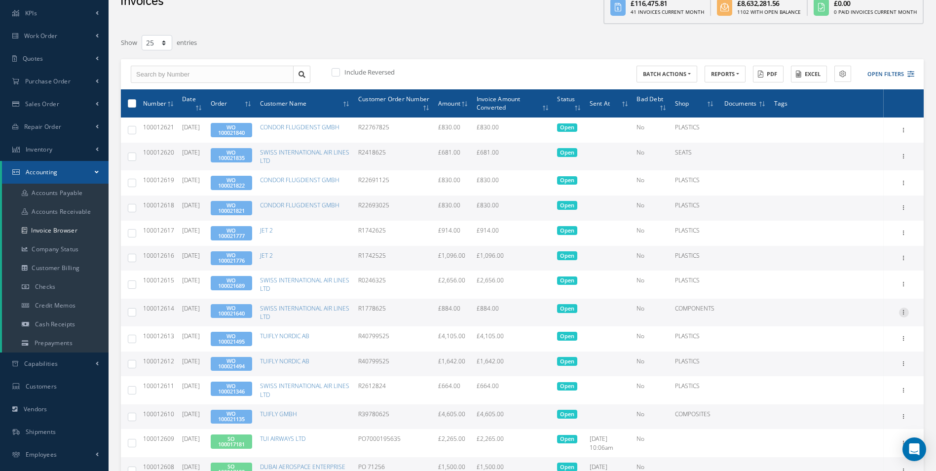
click at [907, 314] on icon at bounding box center [904, 312] width 10 height 8
click at [860, 320] on link "Print" at bounding box center [859, 318] width 78 height 13
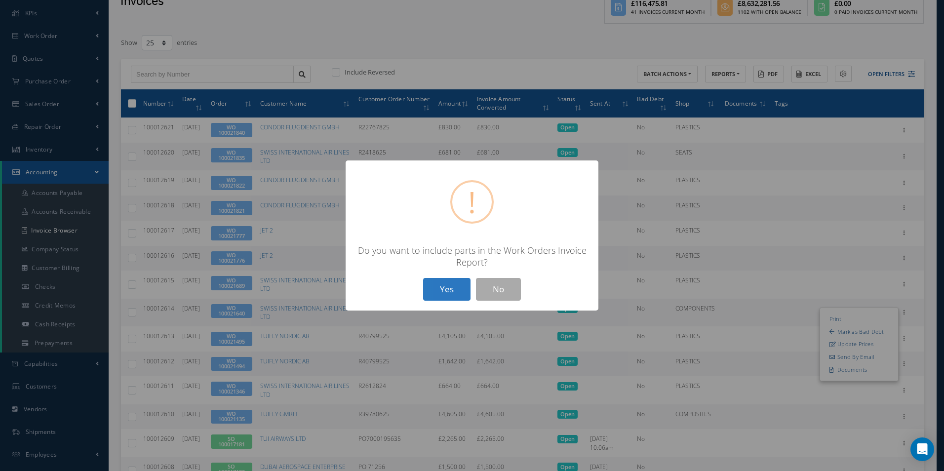
click at [445, 291] on button "Yes" at bounding box center [446, 289] width 47 height 23
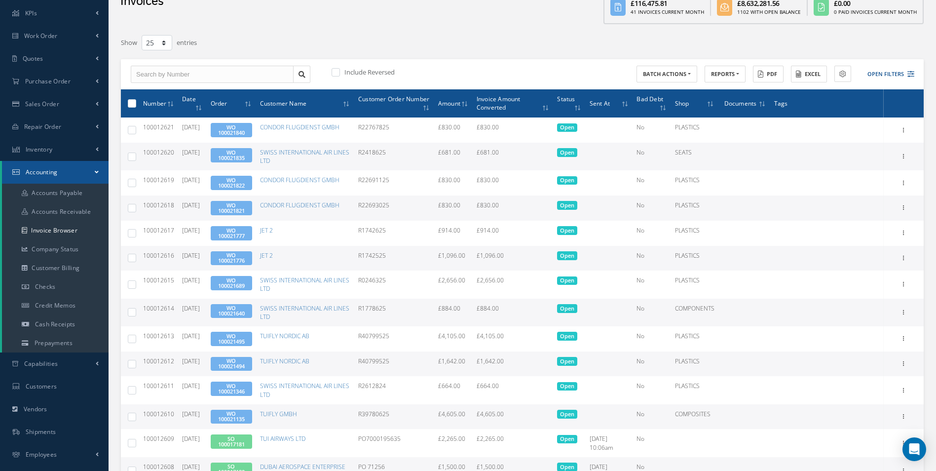
click at [242, 315] on link "WO 100021640" at bounding box center [231, 310] width 27 height 13
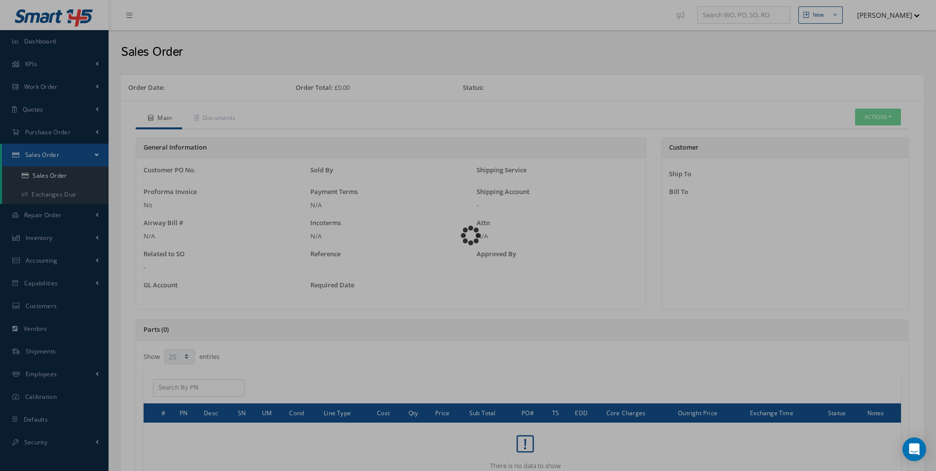
select select "25"
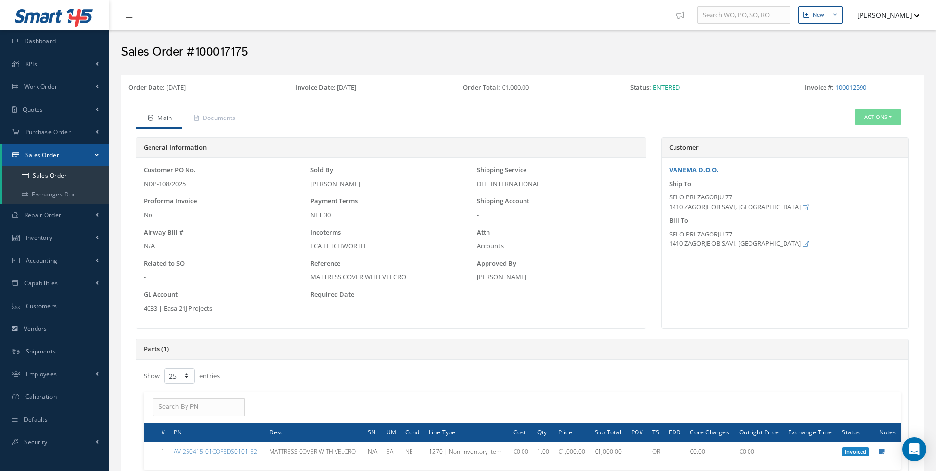
drag, startPoint x: 189, startPoint y: 185, endPoint x: 145, endPoint y: 186, distance: 43.4
click at [145, 186] on div "NDP-108/2025" at bounding box center [225, 184] width 162 height 10
copy div "NDP-108/2025"
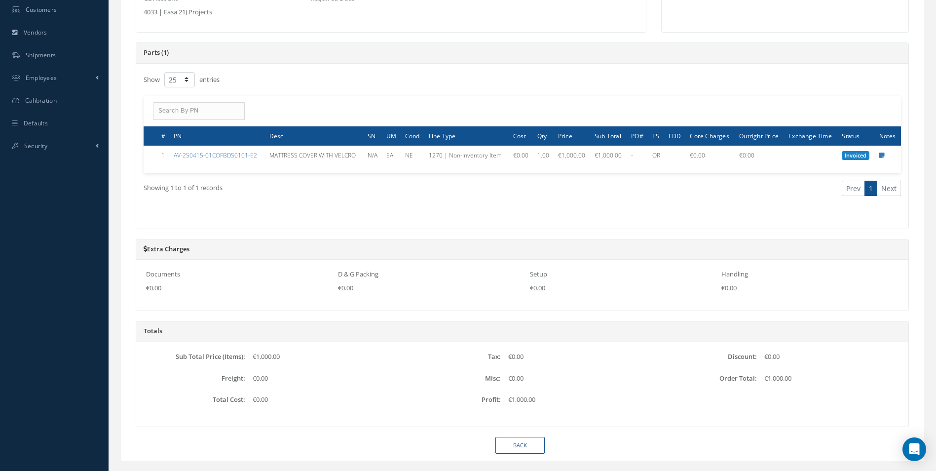
scroll to position [318, 0]
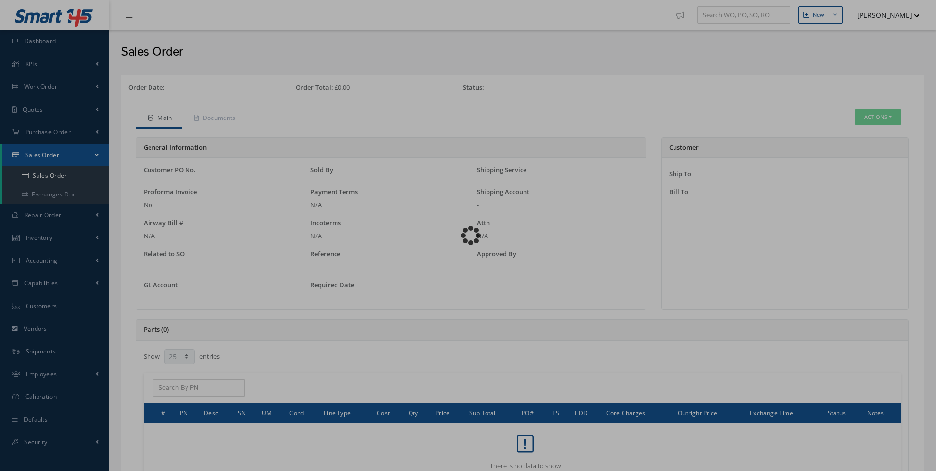
select select "25"
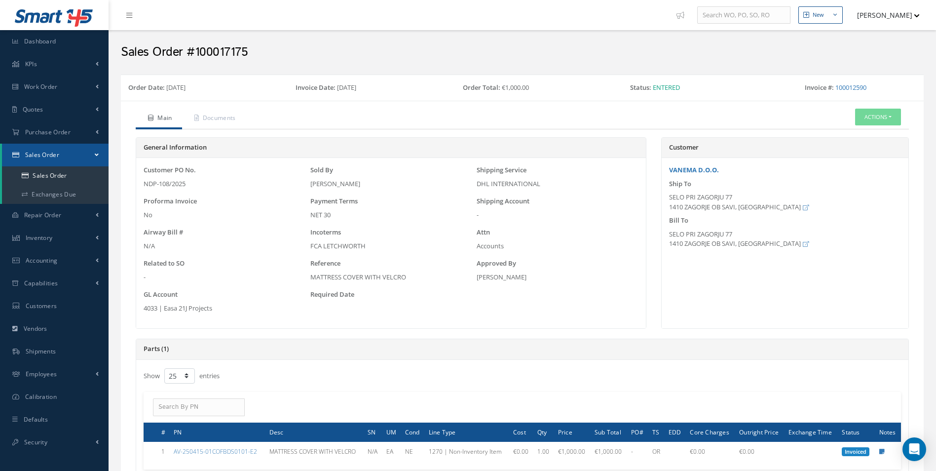
click at [188, 183] on div "NDP-108/2025" at bounding box center [225, 184] width 162 height 10
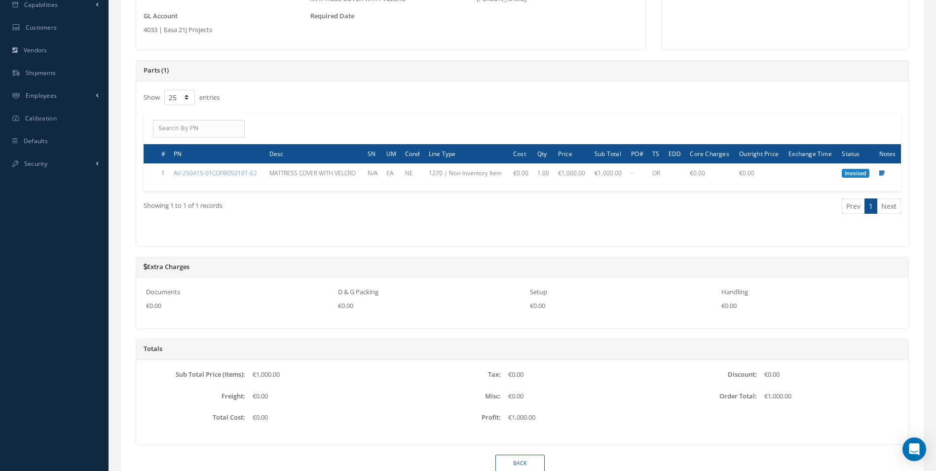
scroll to position [296, 0]
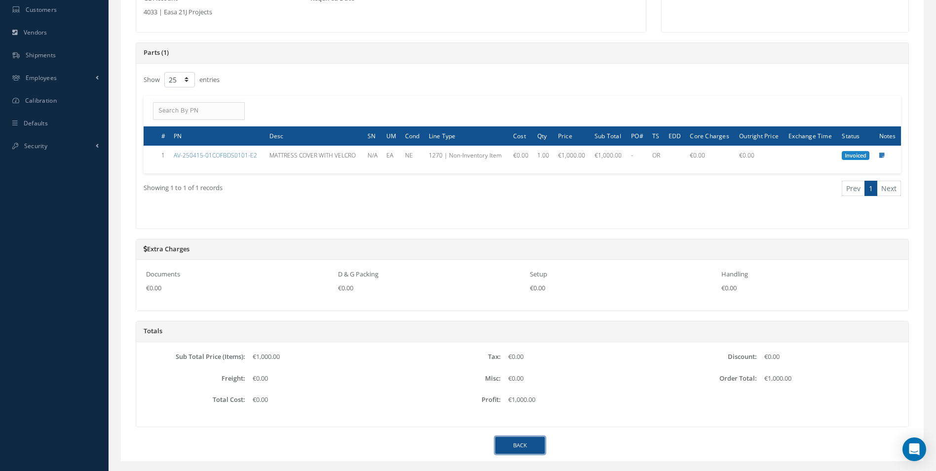
click at [523, 443] on link "Back" at bounding box center [520, 445] width 49 height 17
click at [513, 443] on link "Back" at bounding box center [520, 445] width 49 height 17
click at [525, 451] on link "Back" at bounding box center [520, 445] width 49 height 17
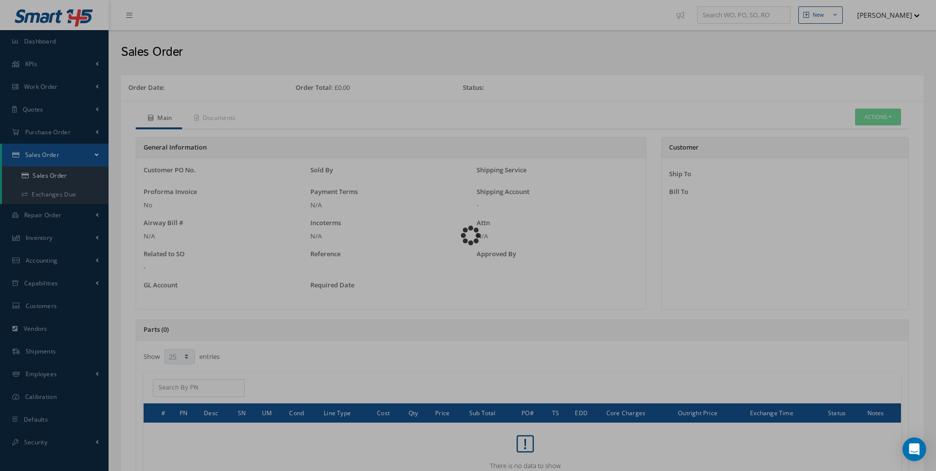
select select "25"
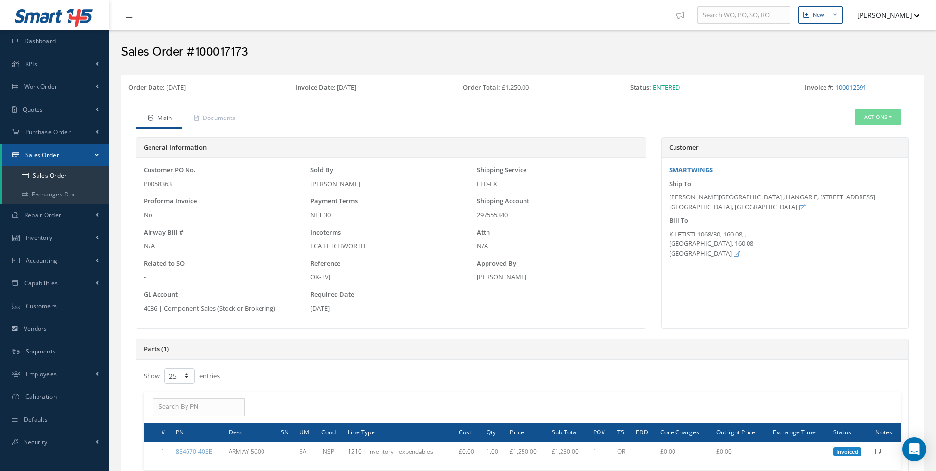
click at [155, 185] on div "P0058363" at bounding box center [225, 184] width 162 height 10
copy div "P0058363"
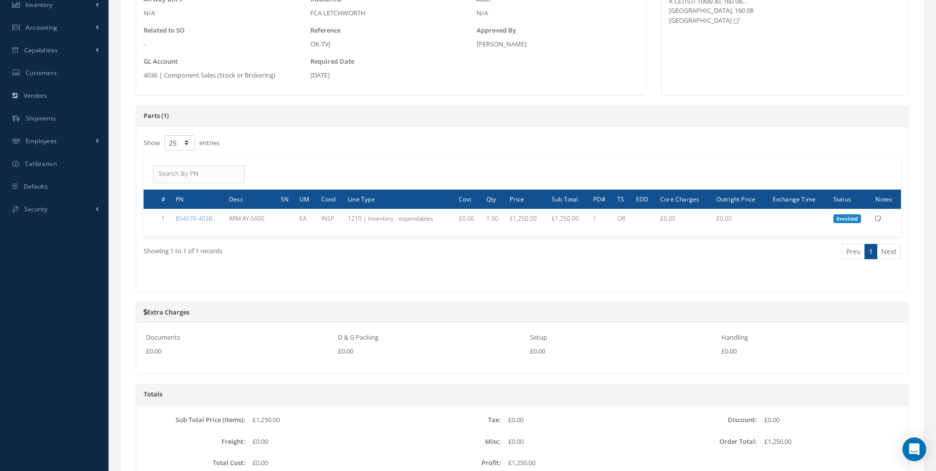
scroll to position [296, 0]
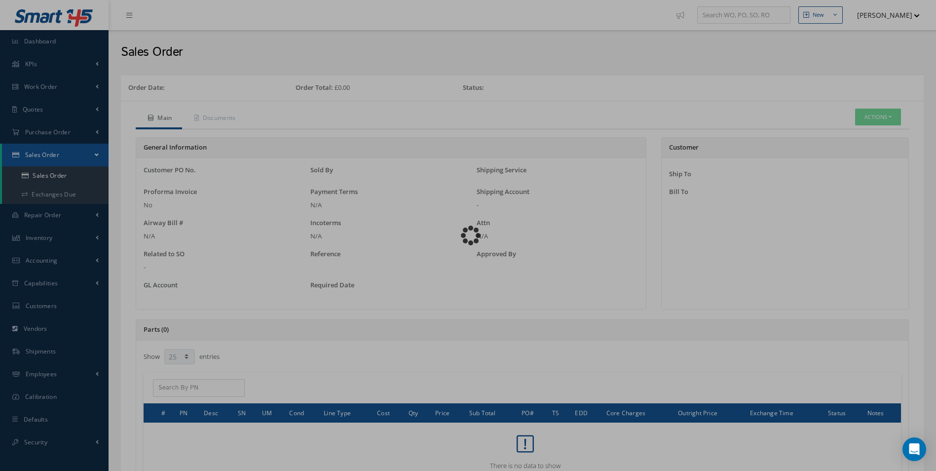
select select "25"
